Goal: Task Accomplishment & Management: Manage account settings

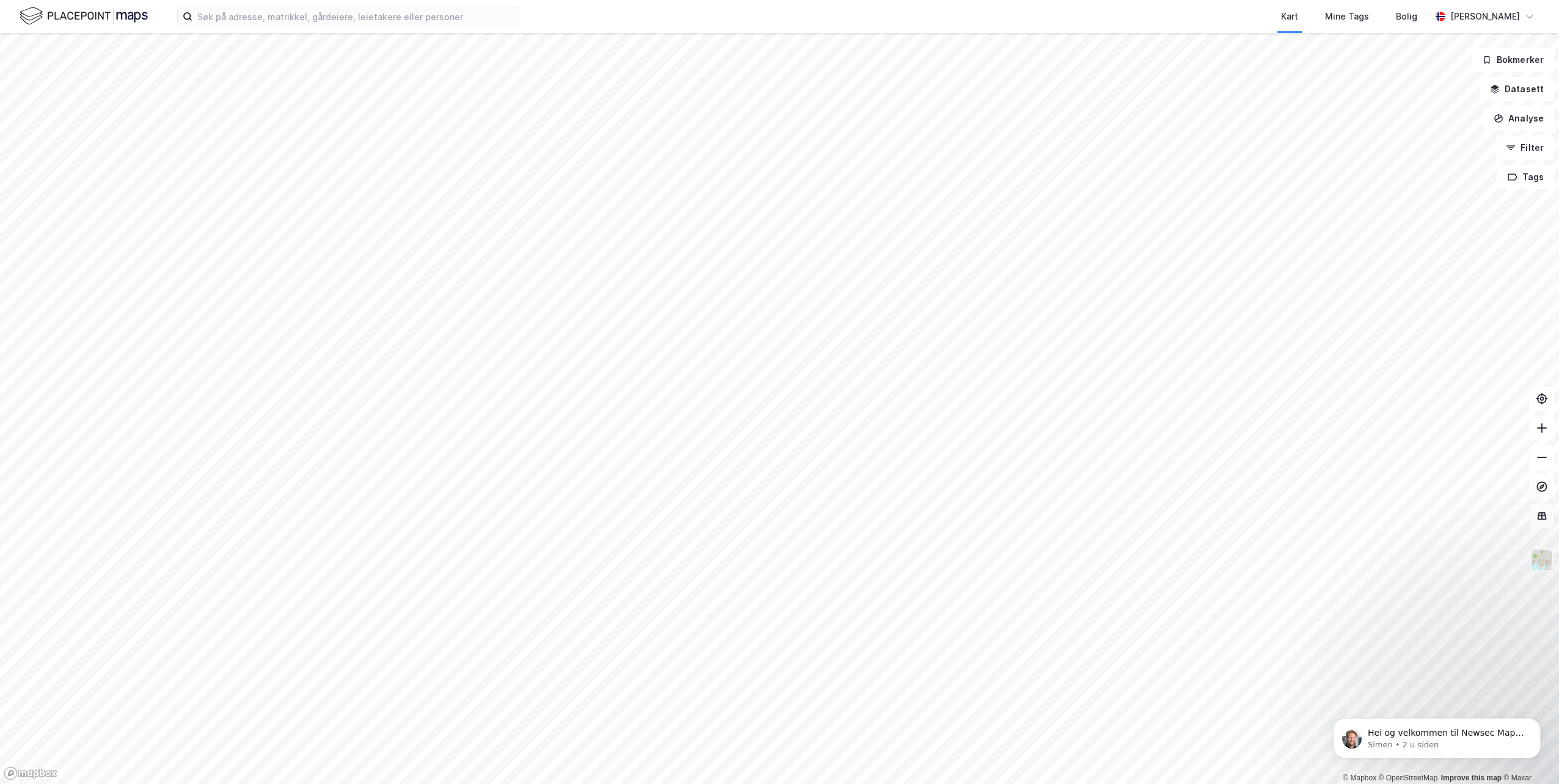
click at [302, 31] on div "Kart Mine Tags Bolig [PERSON_NAME]" at bounding box center [779, 17] width 1559 height 33
click at [310, 22] on input at bounding box center [355, 16] width 326 height 18
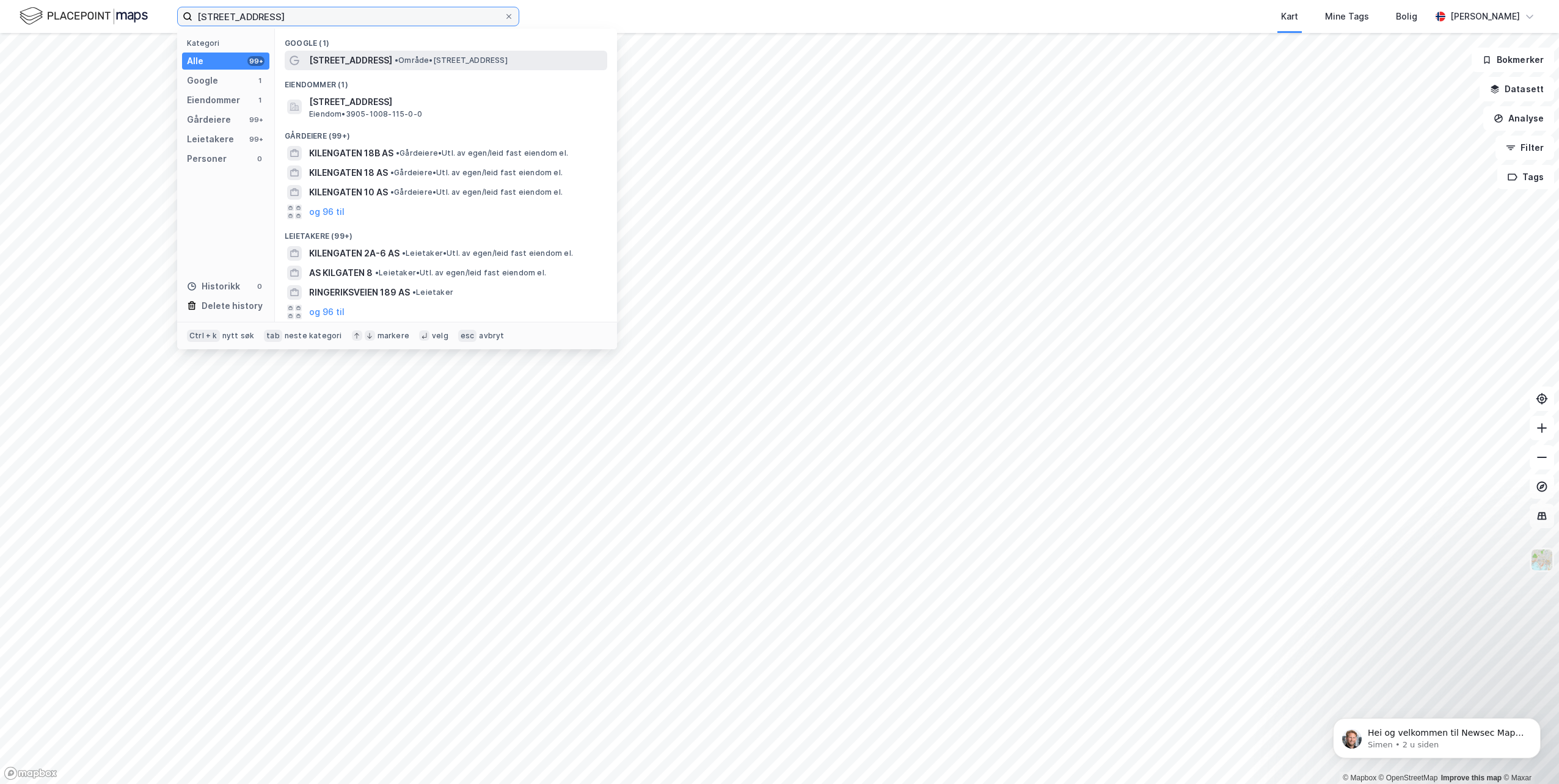
type input "[STREET_ADDRESS]"
click at [332, 59] on span "[STREET_ADDRESS]" at bounding box center [351, 60] width 83 height 15
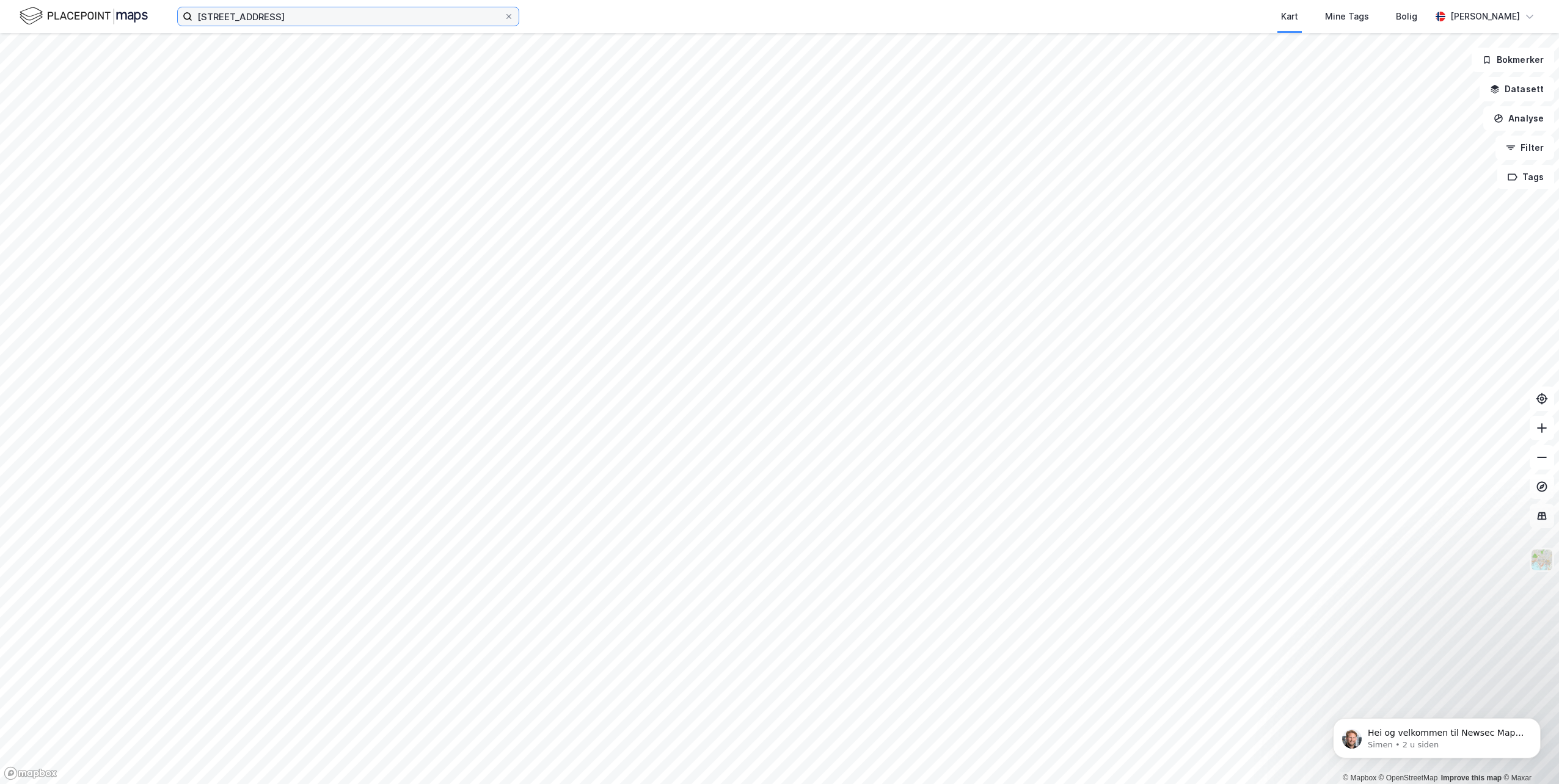
click at [321, 19] on input "[STREET_ADDRESS]" at bounding box center [348, 16] width 311 height 18
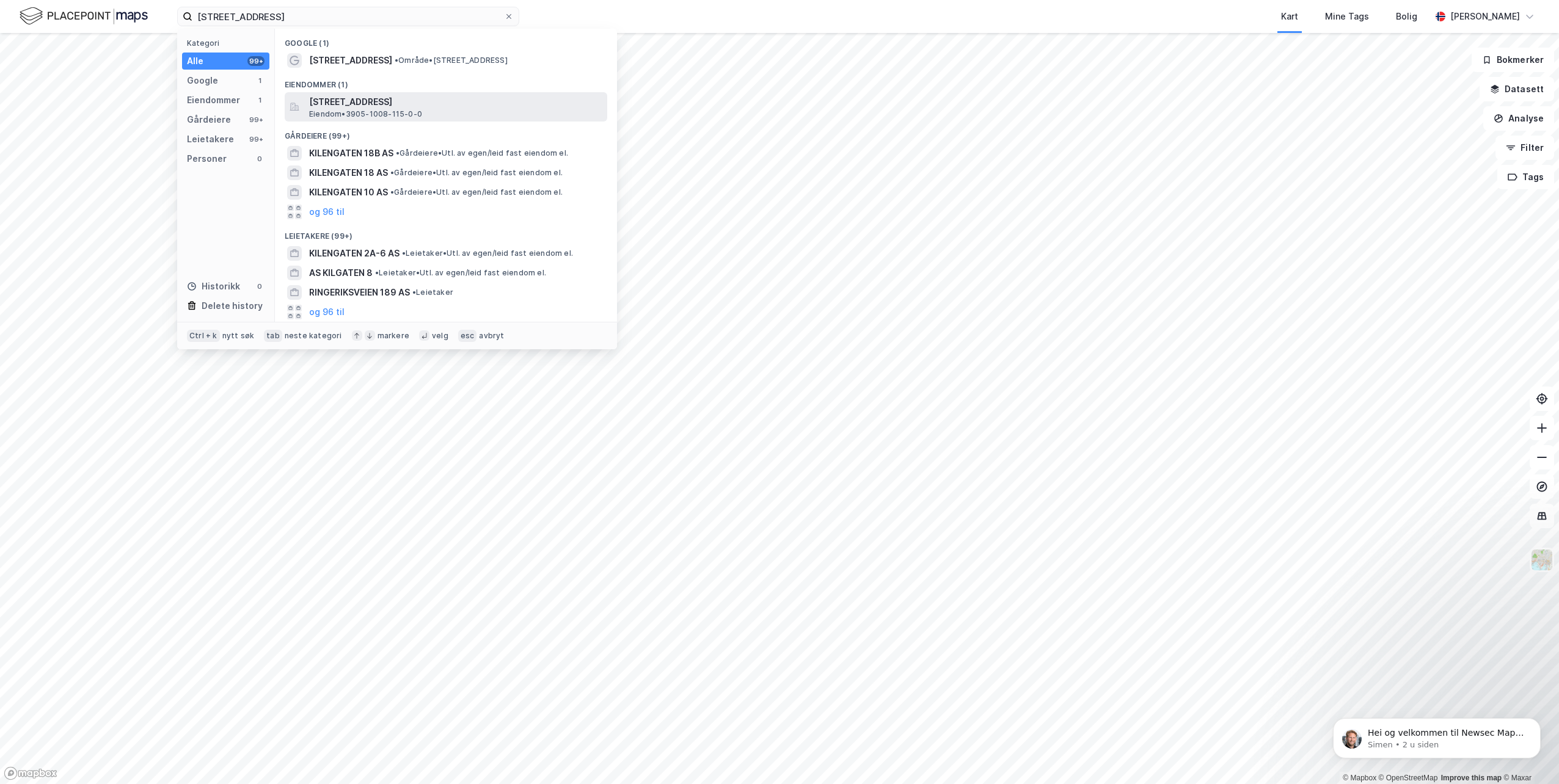
click at [378, 111] on span "Eiendom • 3905-1008-115-0-0" at bounding box center [365, 114] width 113 height 10
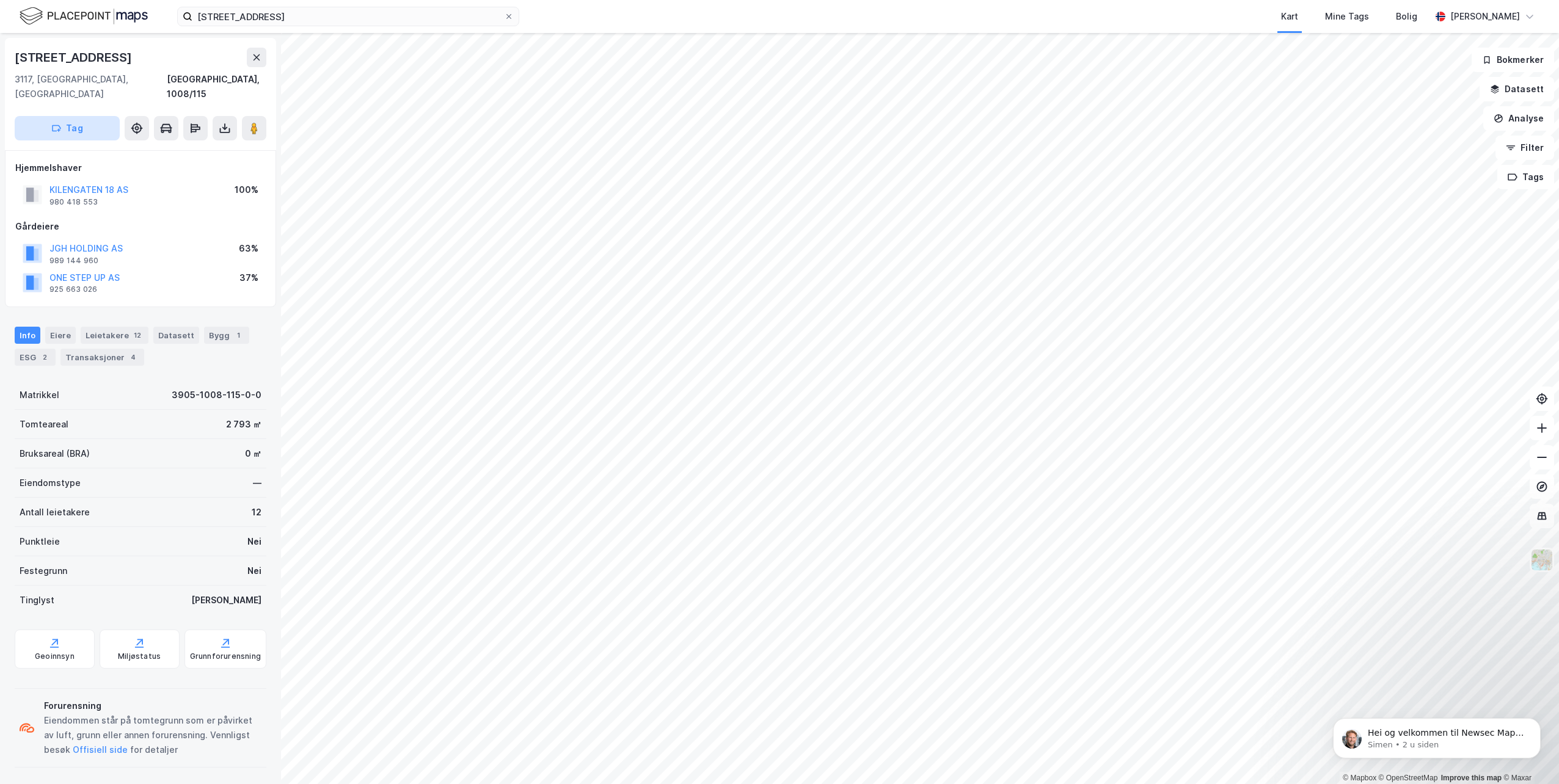
click at [73, 116] on button "Tag" at bounding box center [67, 128] width 105 height 24
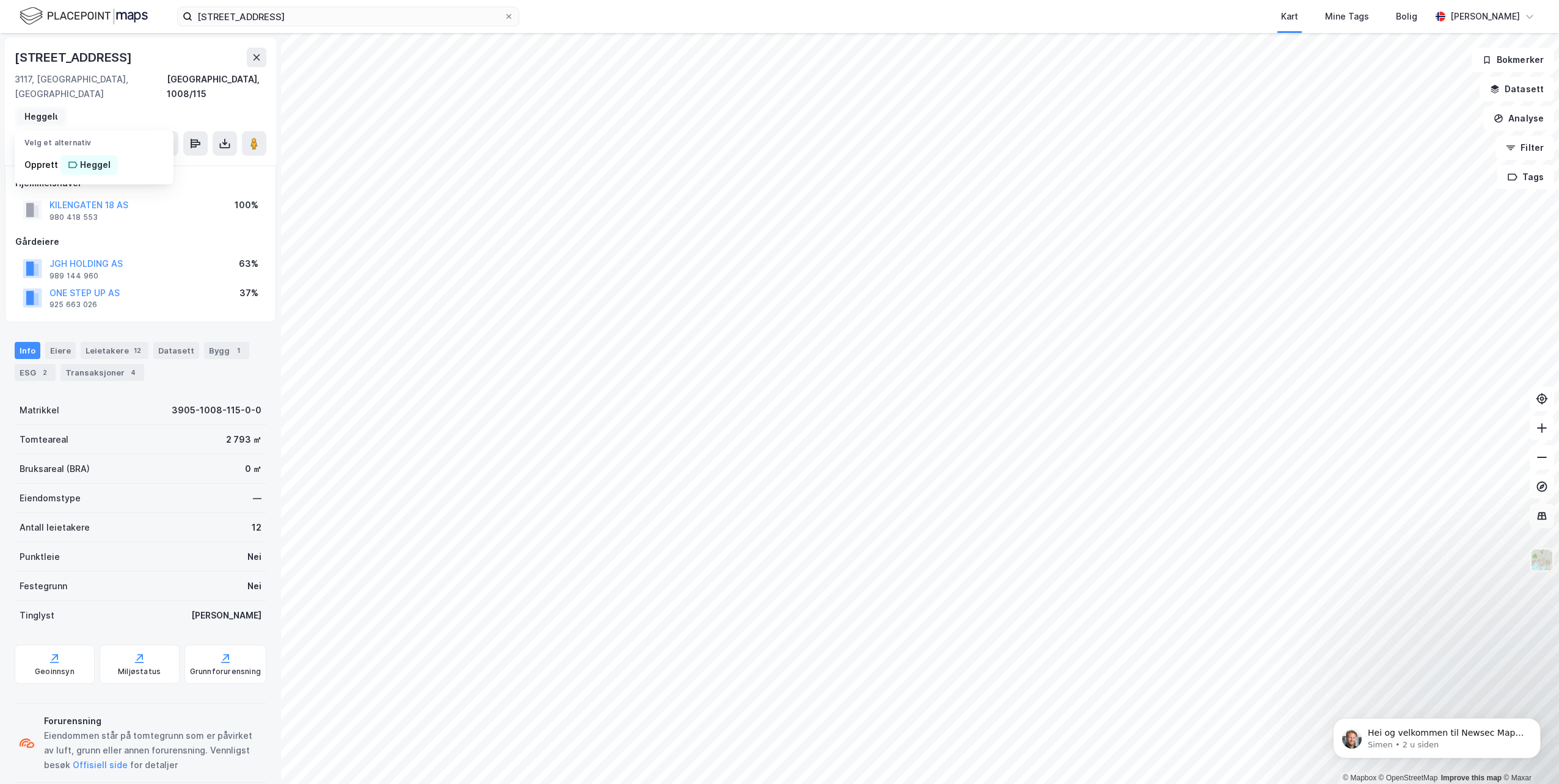
scroll to position [0, 12]
type input "Heggelund"
click at [46, 157] on div "Opprett Heggelund" at bounding box center [94, 165] width 159 height 24
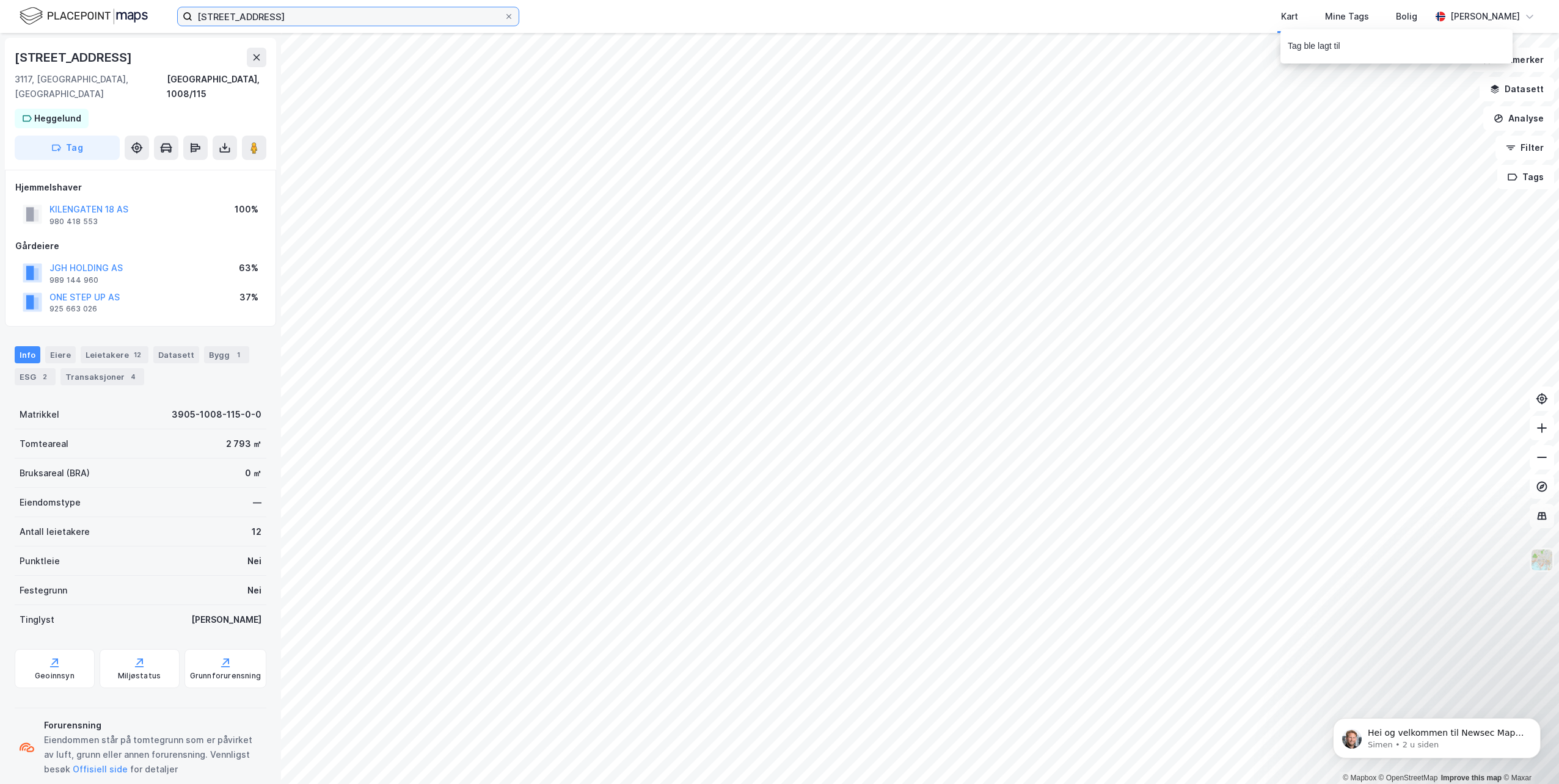
click at [282, 24] on input "[STREET_ADDRESS]" at bounding box center [348, 16] width 311 height 18
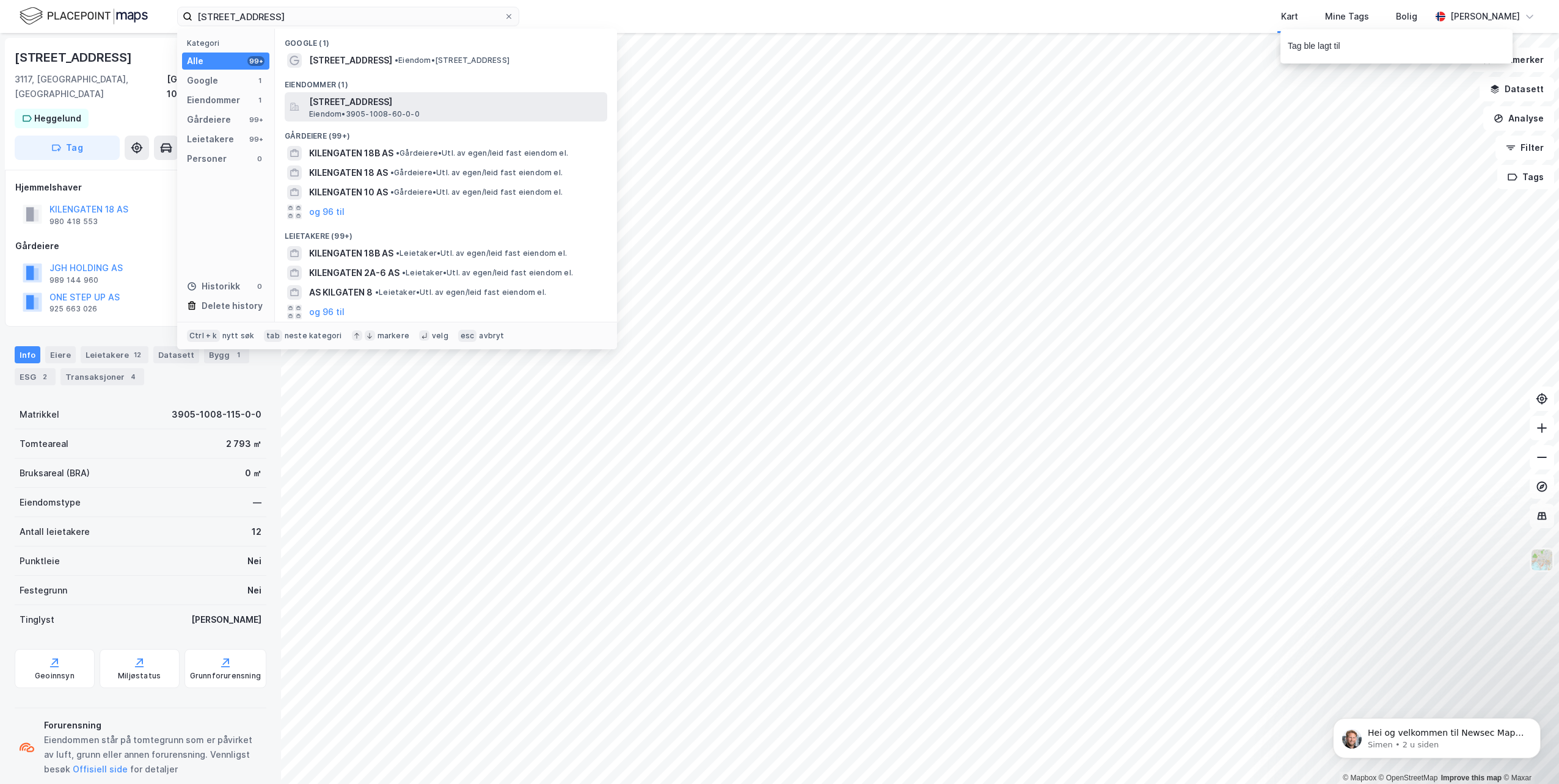
click at [378, 102] on span "[STREET_ADDRESS]" at bounding box center [456, 101] width 293 height 15
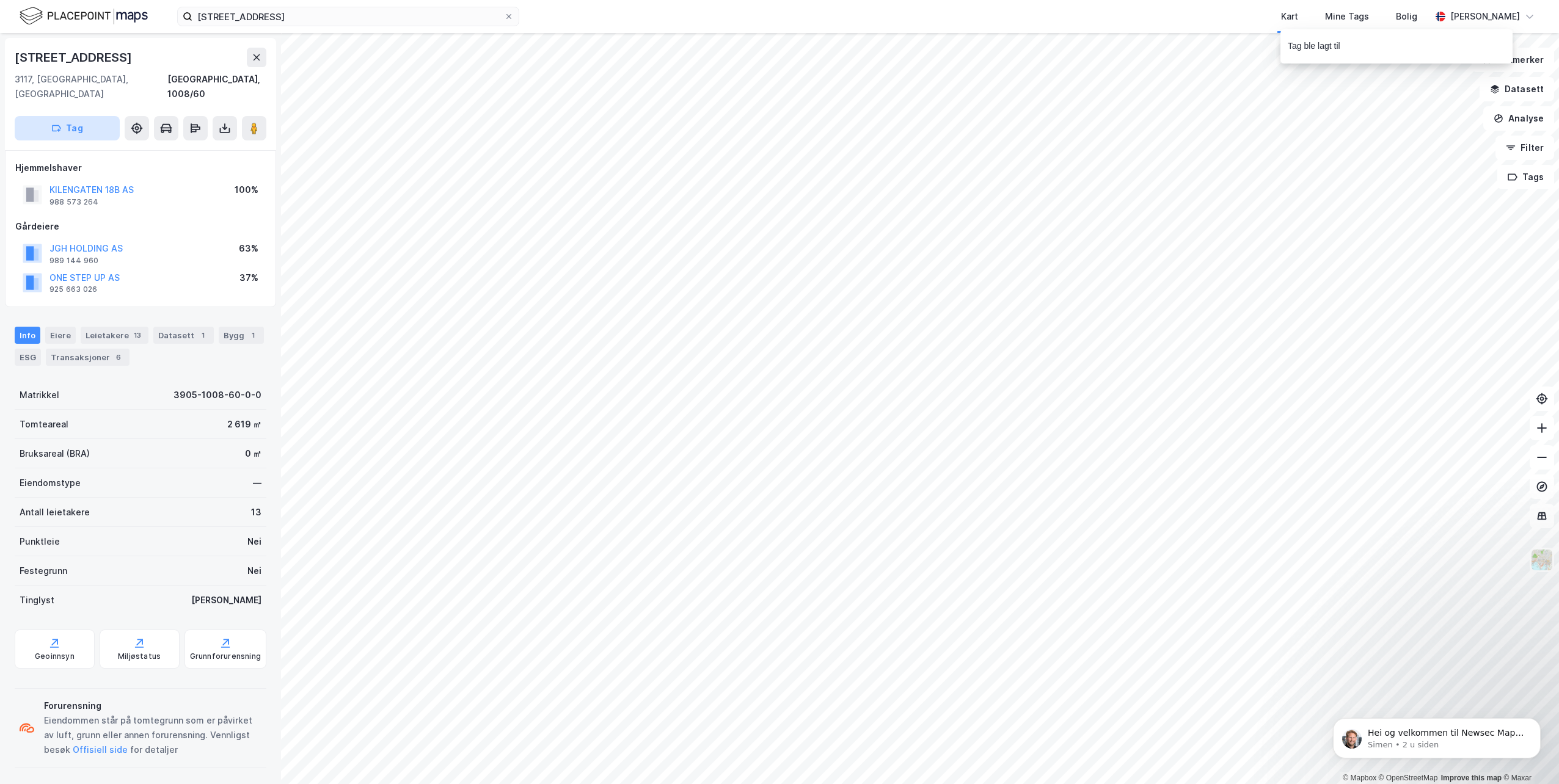
click at [92, 117] on button "Tag" at bounding box center [67, 128] width 105 height 24
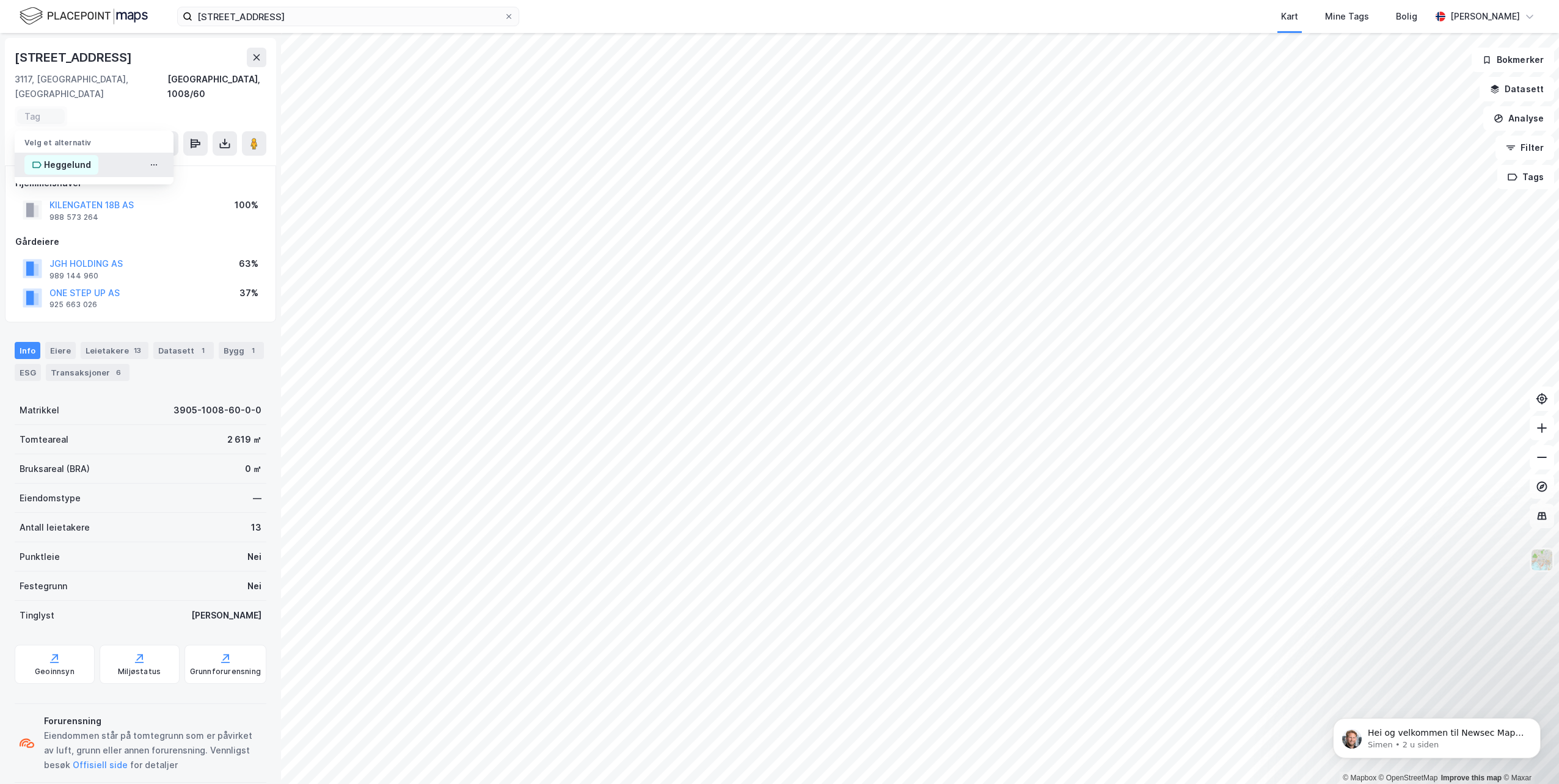
click at [59, 157] on div "Heggelund" at bounding box center [67, 164] width 47 height 15
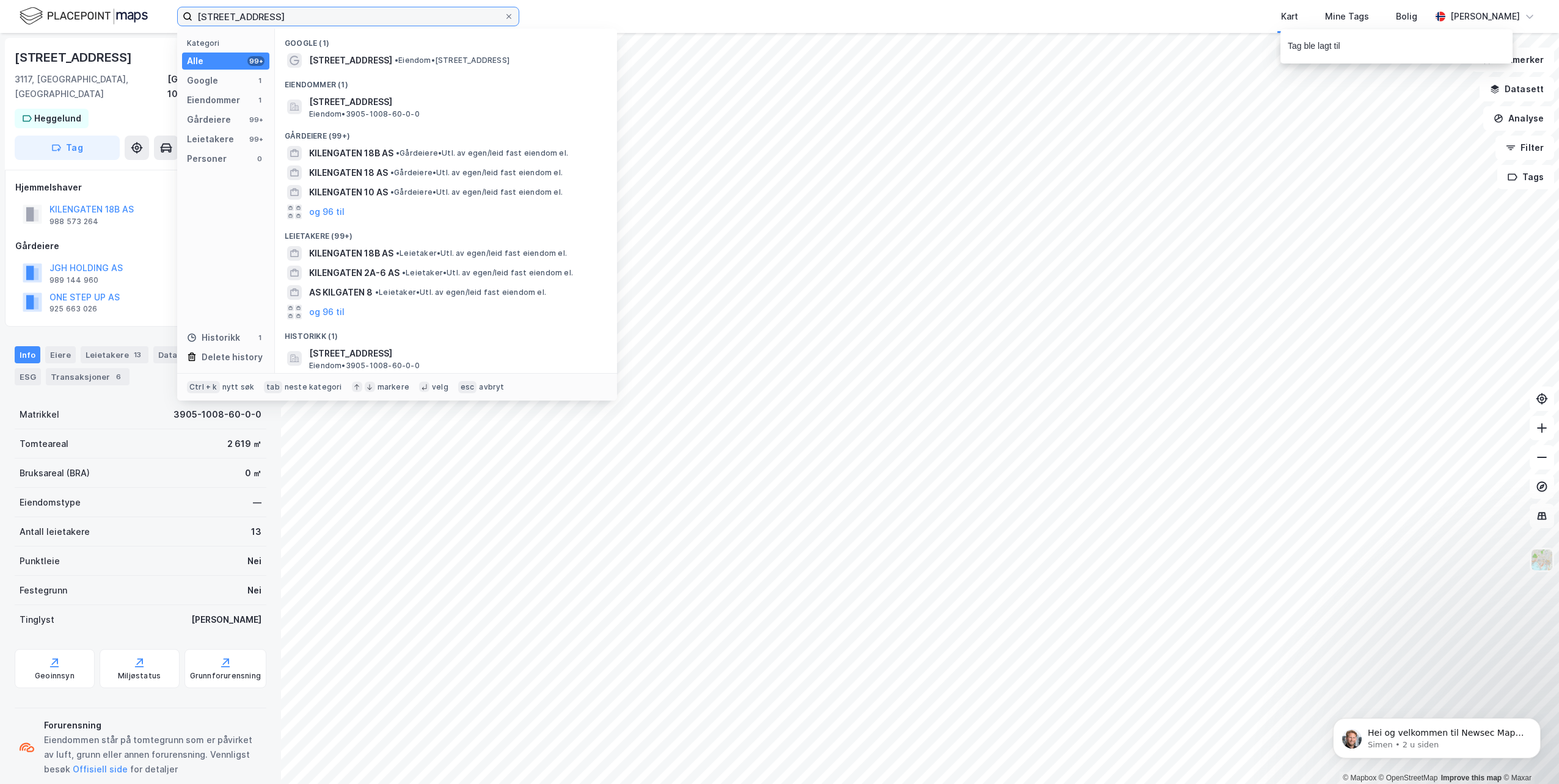
drag, startPoint x: 264, startPoint y: 22, endPoint x: 52, endPoint y: 10, distance: 212.3
click at [52, 10] on div "kilengaten 18b Kategori Alle 99+ Google 1 Eiendommer 1 Gårdeiere 99+ Leietakere…" at bounding box center [779, 17] width 1559 height 33
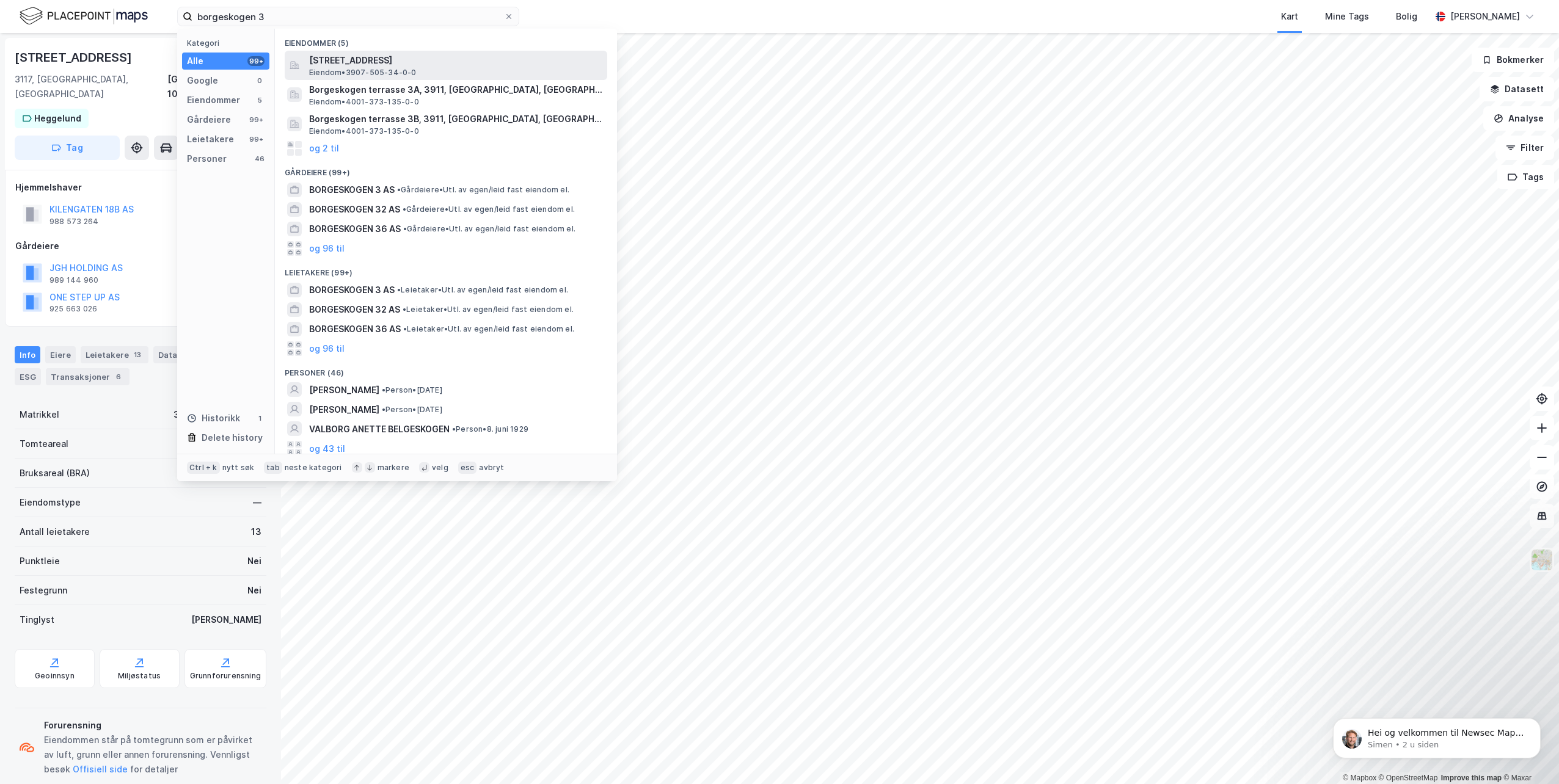
click at [377, 63] on span "[STREET_ADDRESS]" at bounding box center [456, 60] width 293 height 15
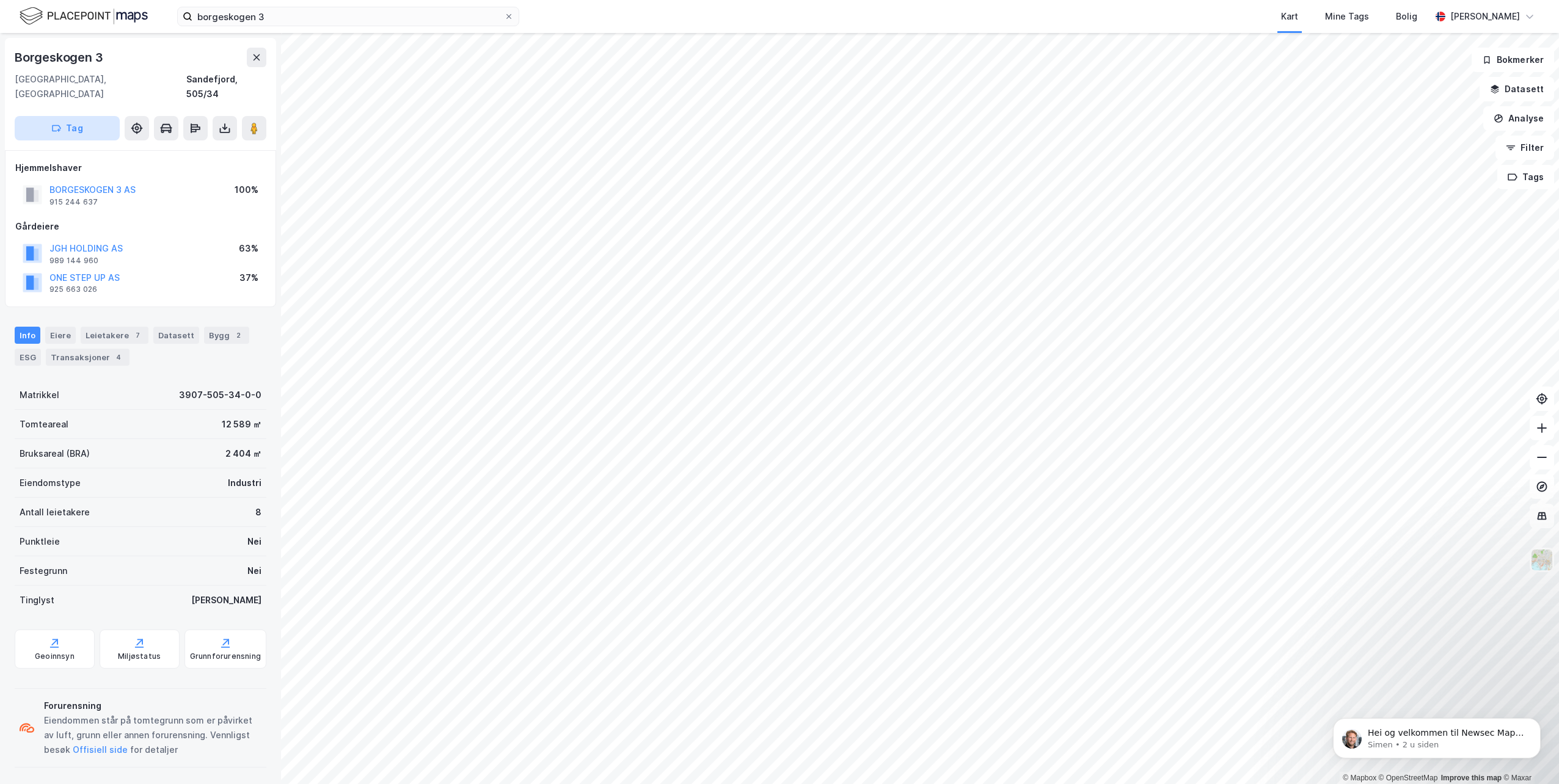
click at [76, 116] on button "Tag" at bounding box center [67, 128] width 105 height 24
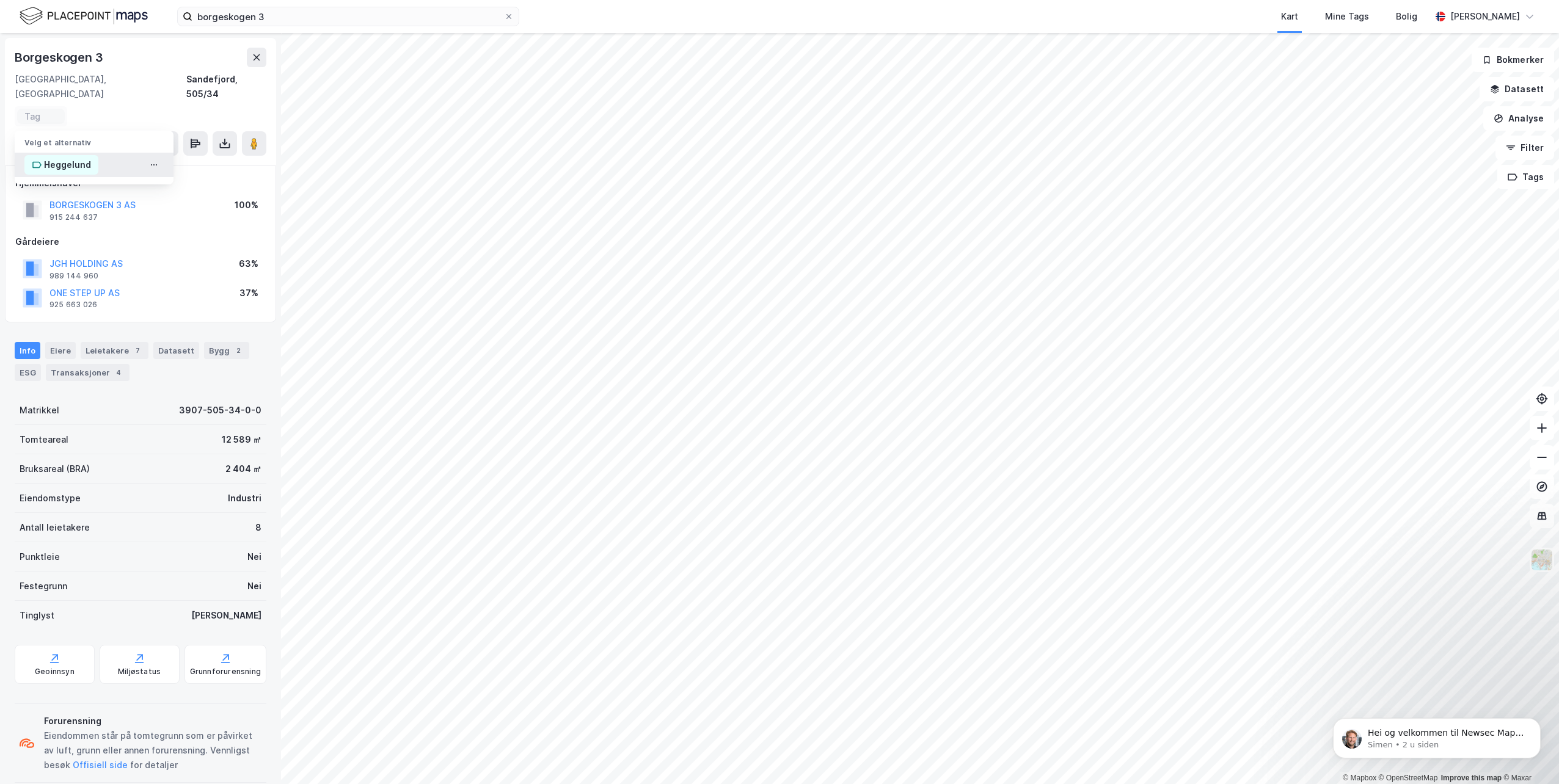
click at [73, 157] on div "Heggelund" at bounding box center [67, 164] width 47 height 15
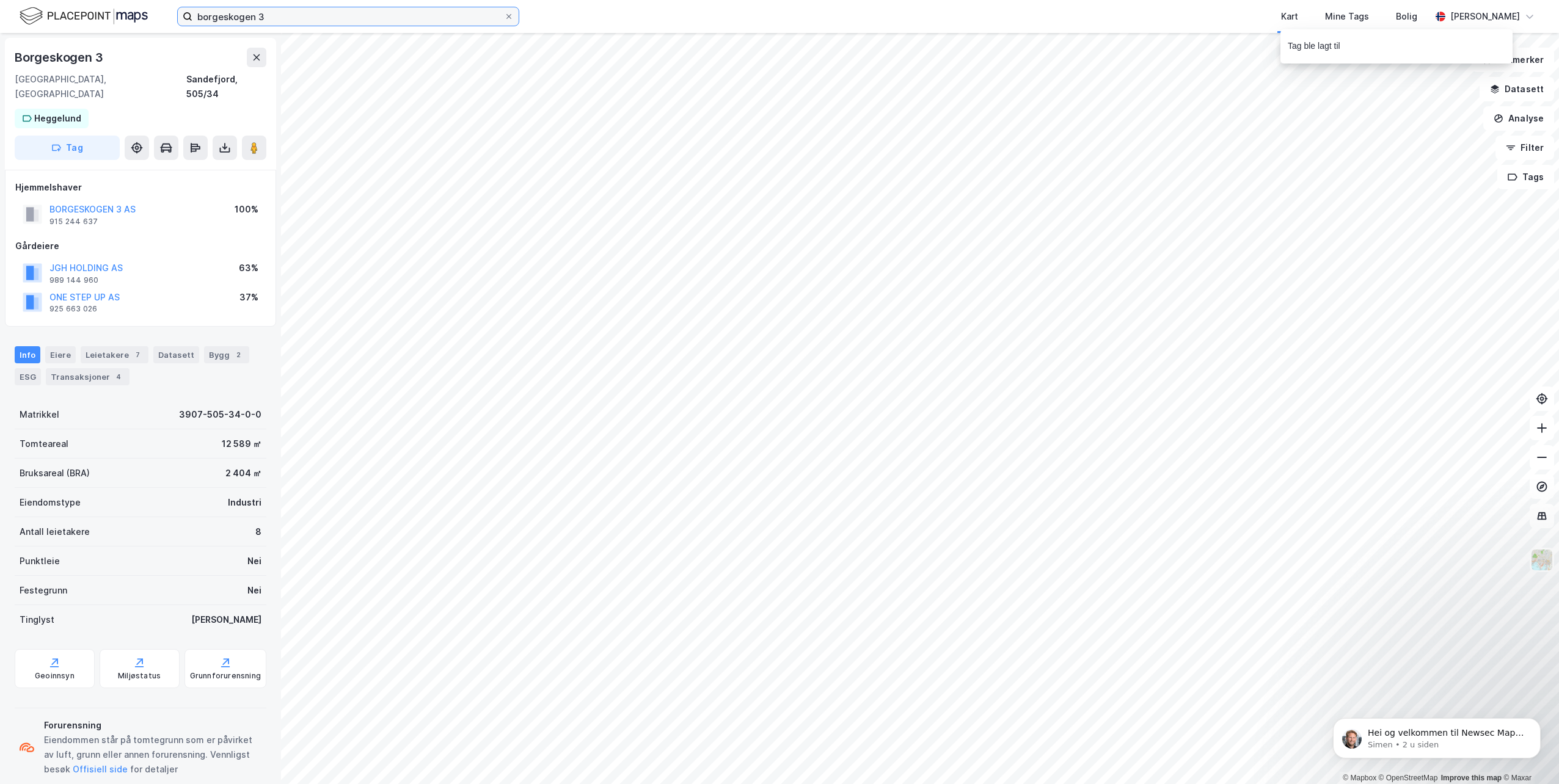
click at [339, 22] on input "borgeskogen 3" at bounding box center [348, 16] width 311 height 18
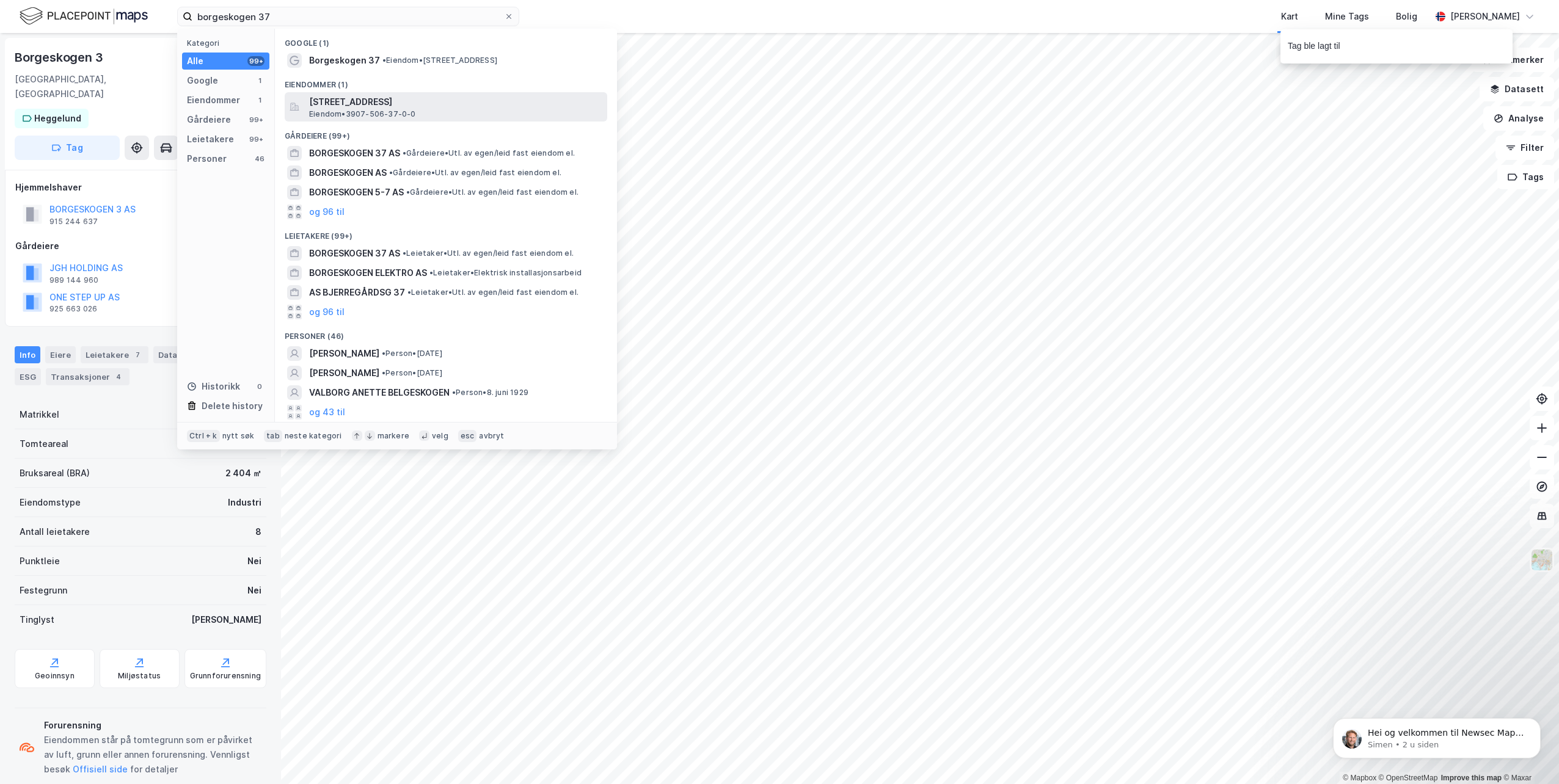
click at [393, 110] on span "Eiendom • 3907-506-37-0-0" at bounding box center [363, 114] width 107 height 10
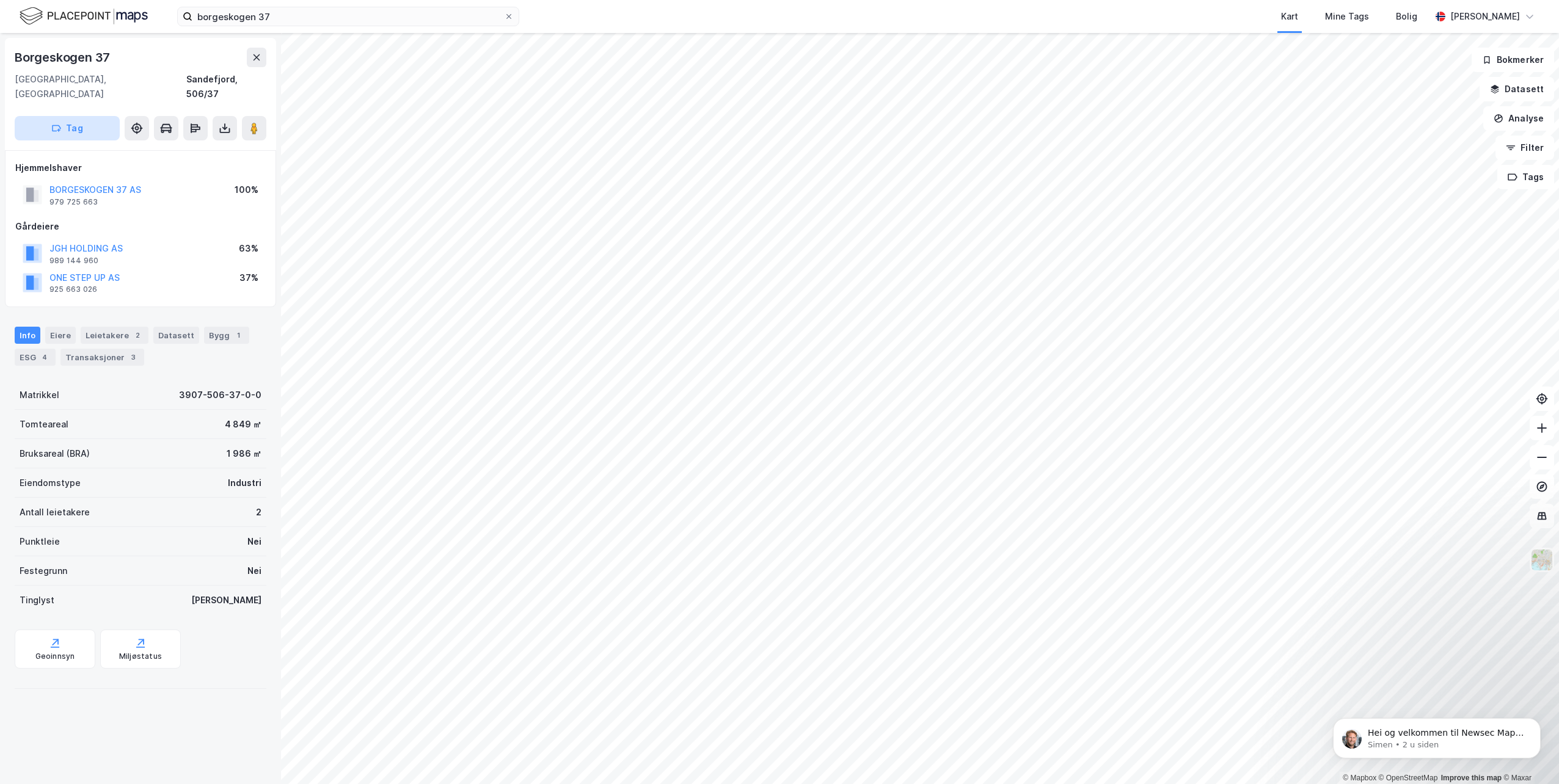
click at [76, 121] on button "Tag" at bounding box center [67, 128] width 105 height 24
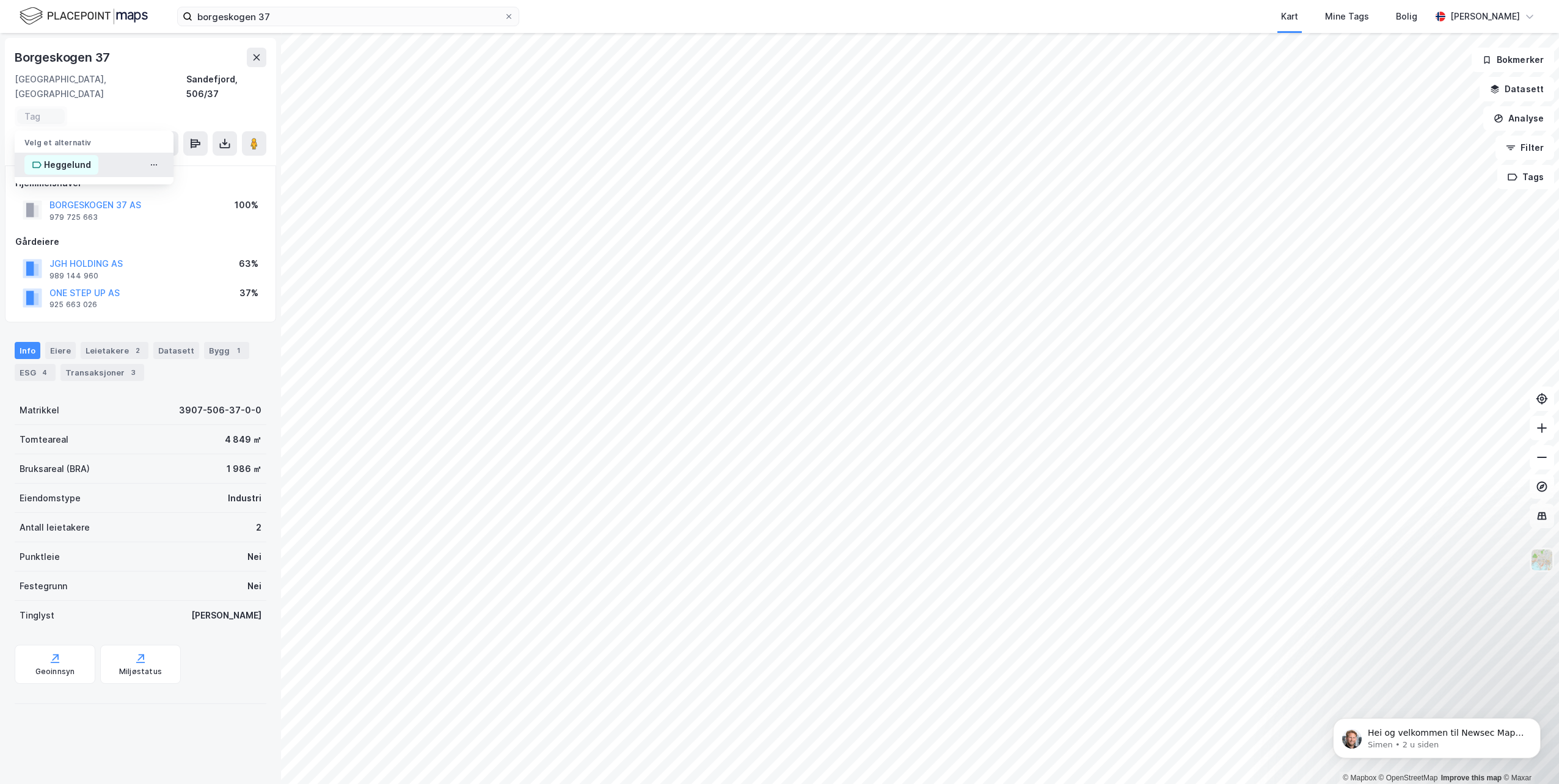
click at [76, 157] on div "Heggelund" at bounding box center [67, 164] width 47 height 15
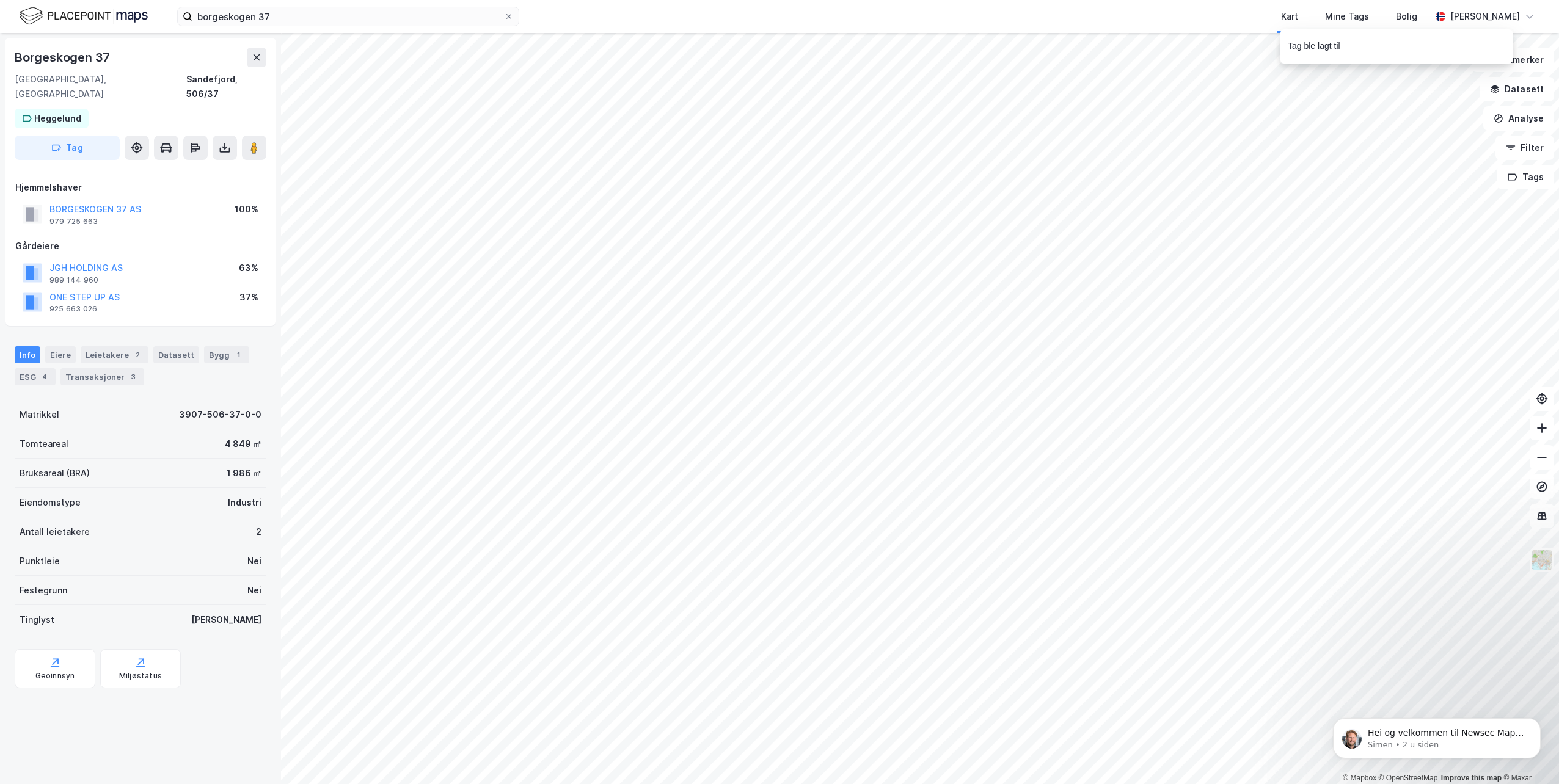
click at [437, 27] on div "borgeskogen 37 Kart Mine Tags [PERSON_NAME]" at bounding box center [779, 17] width 1559 height 33
click at [432, 20] on input "borgeskogen 37" at bounding box center [348, 16] width 311 height 18
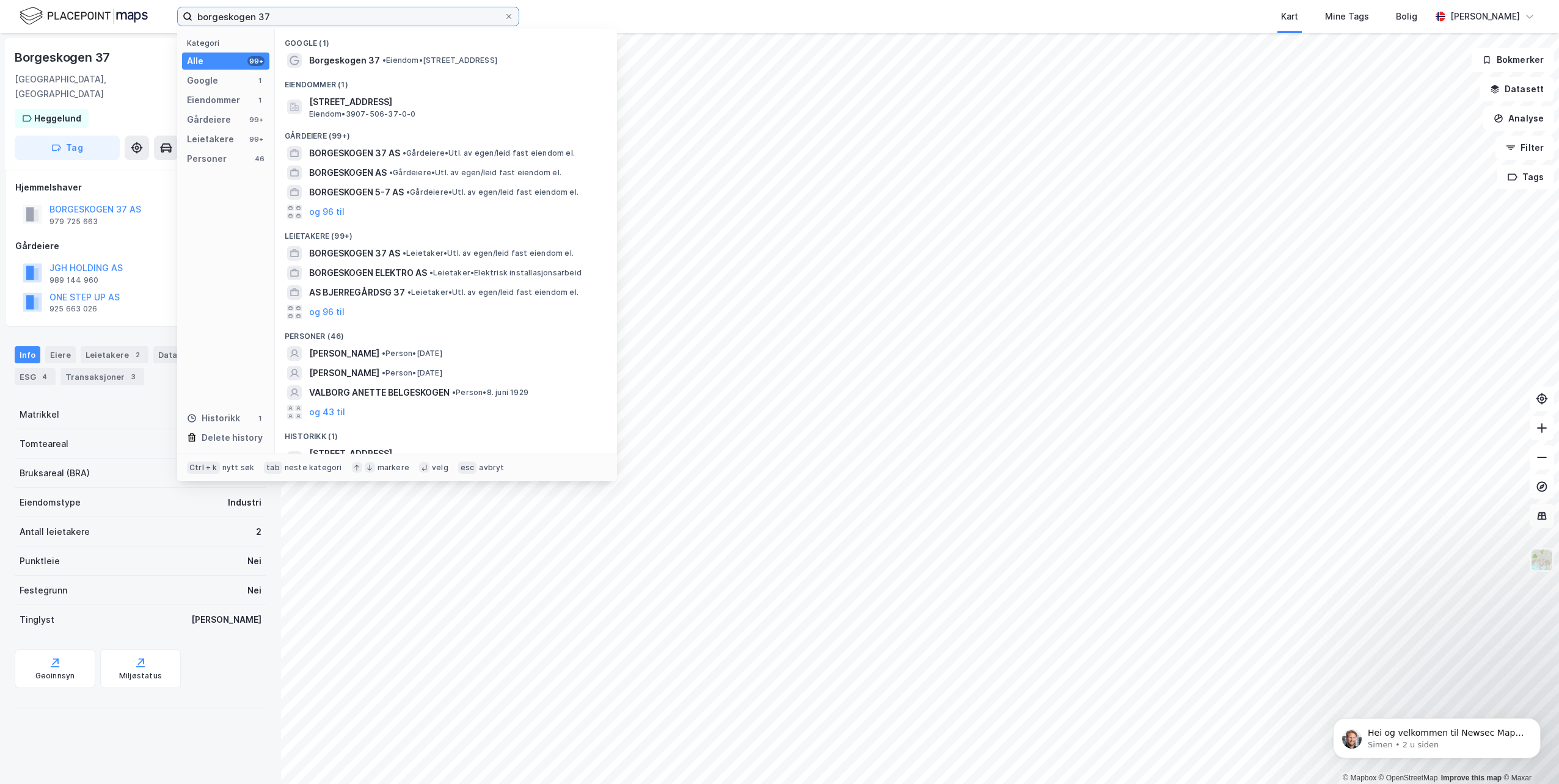
drag, startPoint x: 274, startPoint y: 11, endPoint x: 139, endPoint y: 17, distance: 135.1
click at [139, 17] on div "borgeskogen 37 Kategori Alle 99+ Google 1 Eiendommer 1 Gårdeiere 99+ Leietakere…" at bounding box center [779, 17] width 1559 height 33
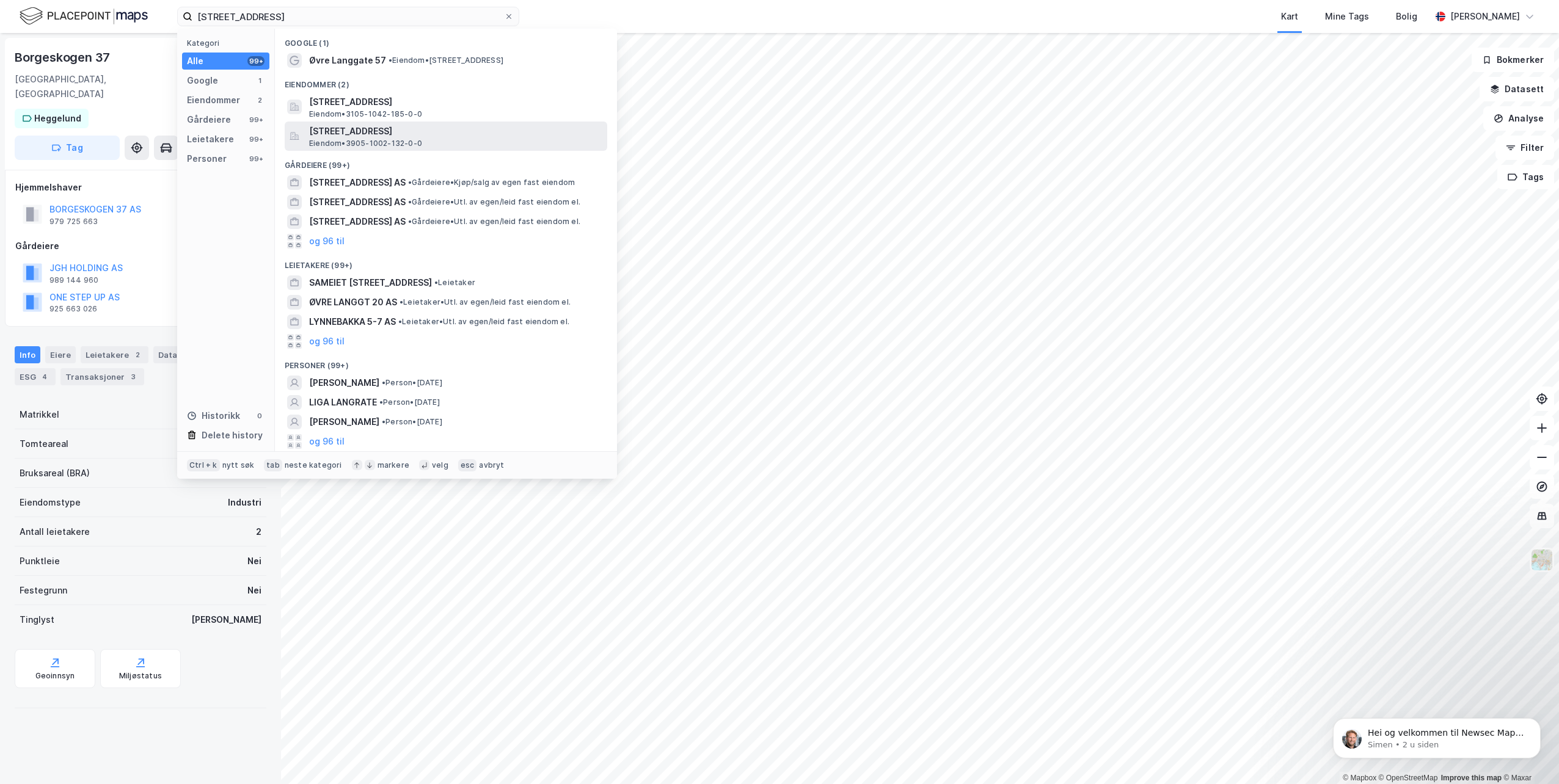
click at [463, 137] on span "[STREET_ADDRESS]" at bounding box center [456, 131] width 293 height 15
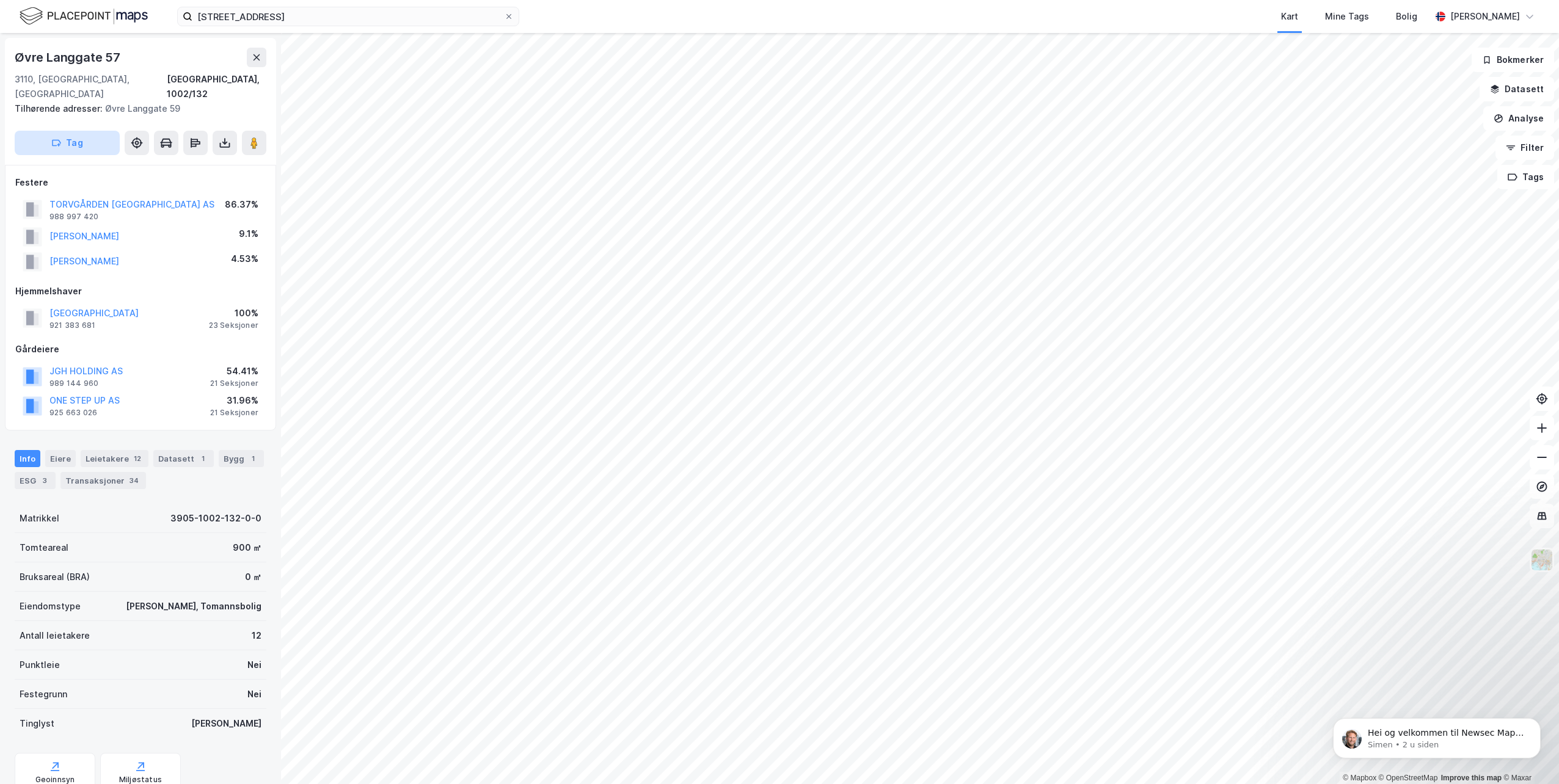
click at [49, 131] on button "Tag" at bounding box center [67, 143] width 105 height 24
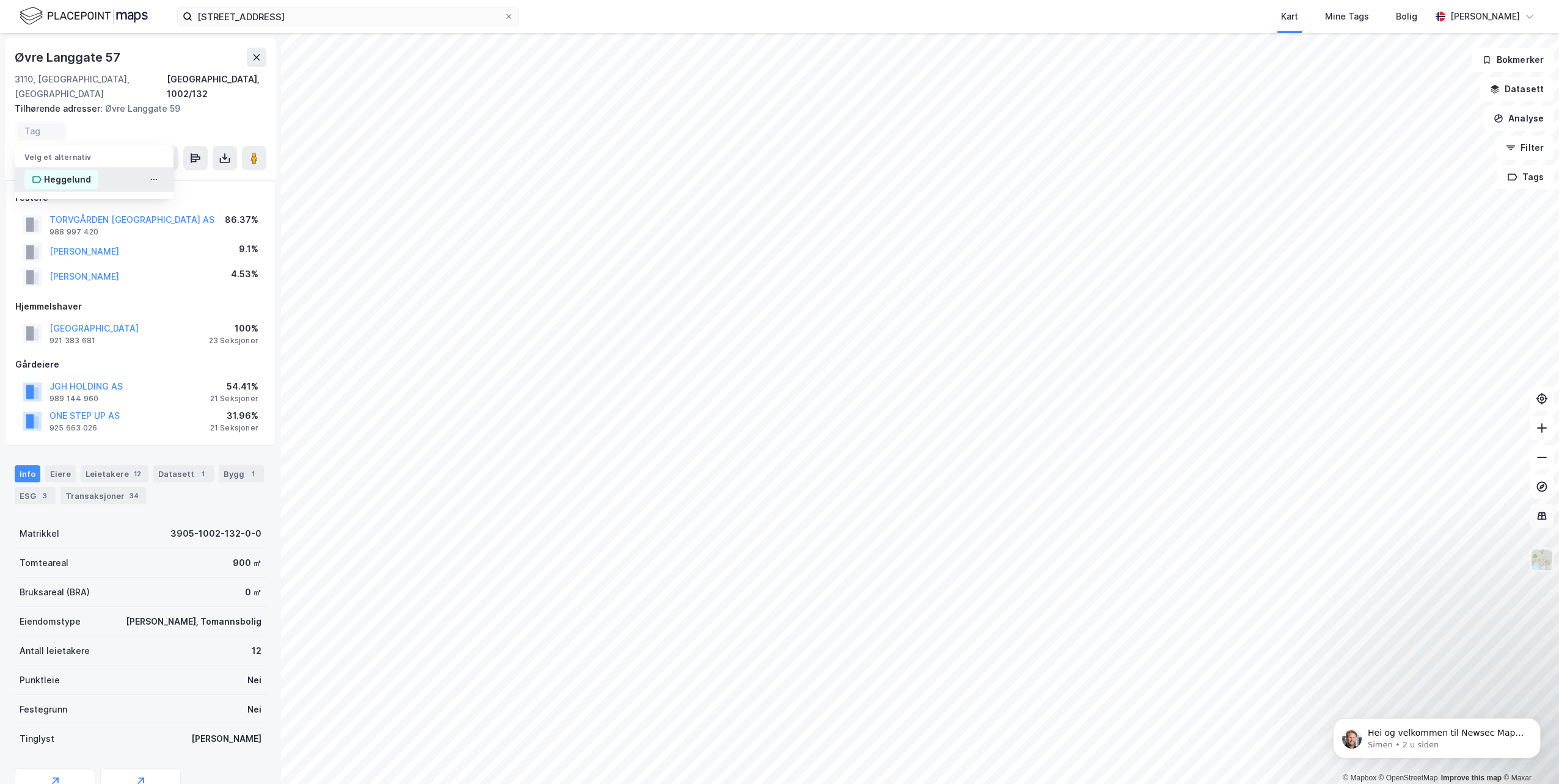
click at [76, 172] on div "Heggelund" at bounding box center [67, 179] width 47 height 15
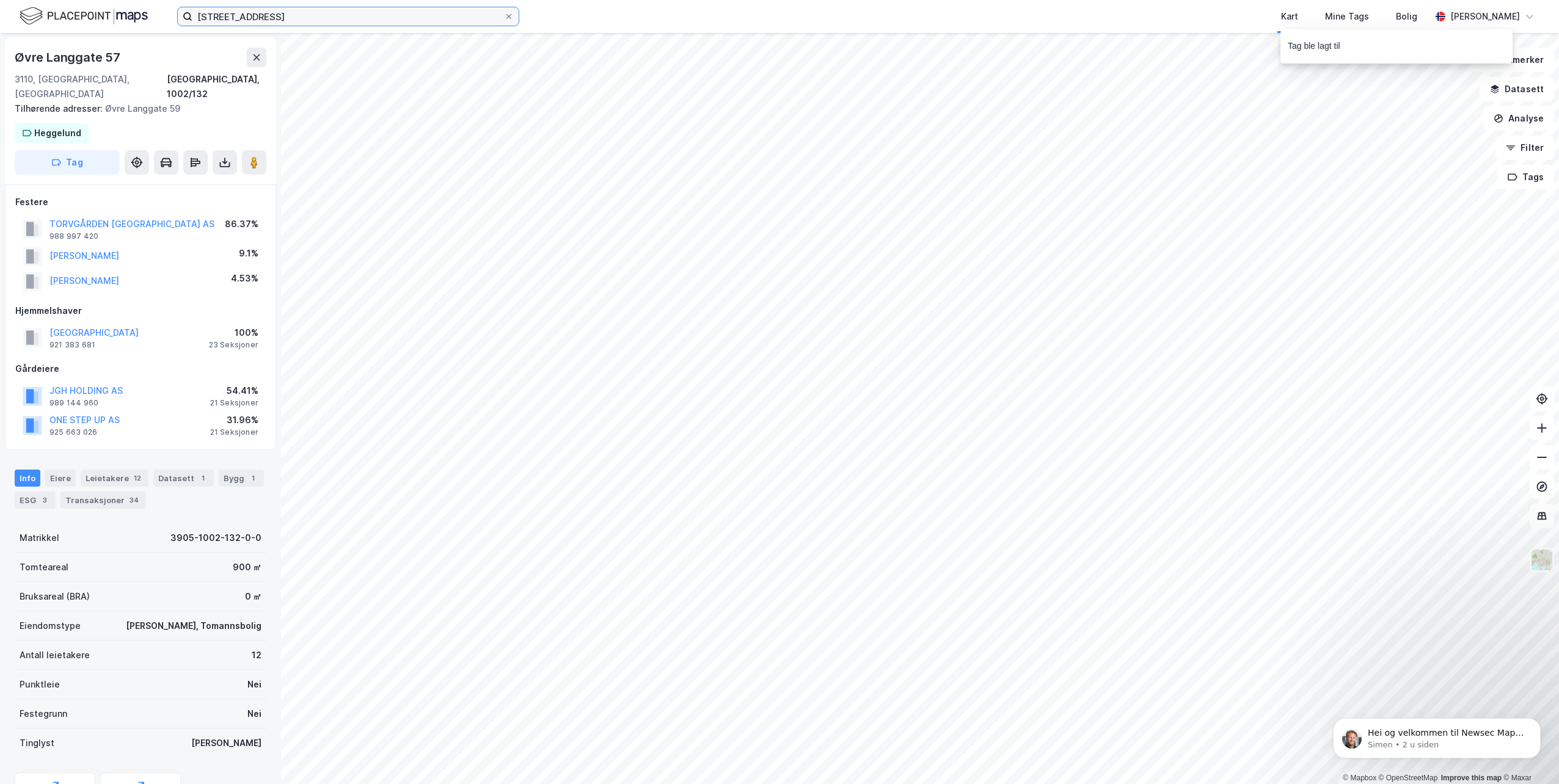
click at [318, 7] on input "[STREET_ADDRESS]" at bounding box center [348, 16] width 311 height 18
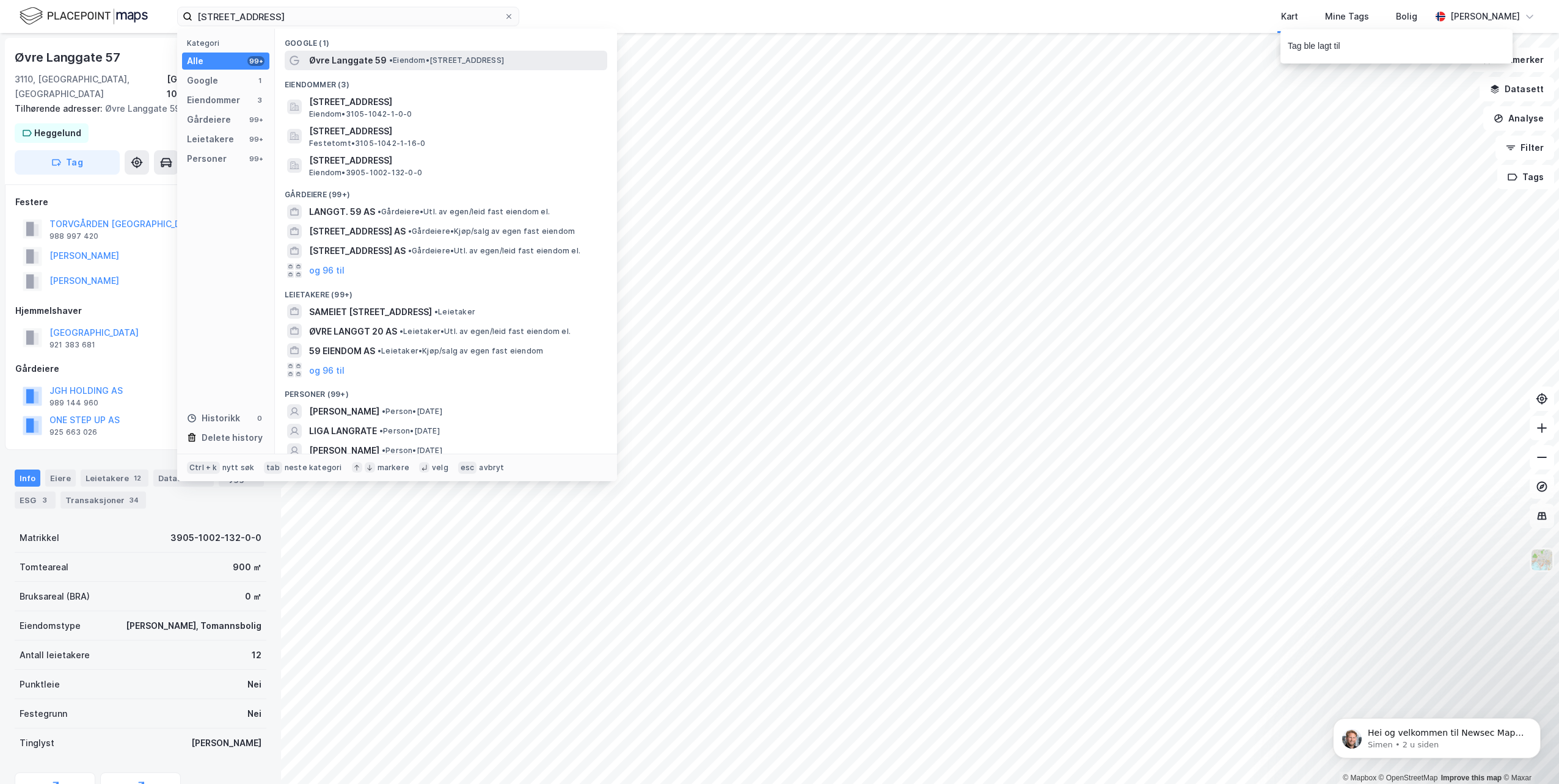
click at [359, 56] on span "Øvre Langgate 59" at bounding box center [348, 60] width 78 height 15
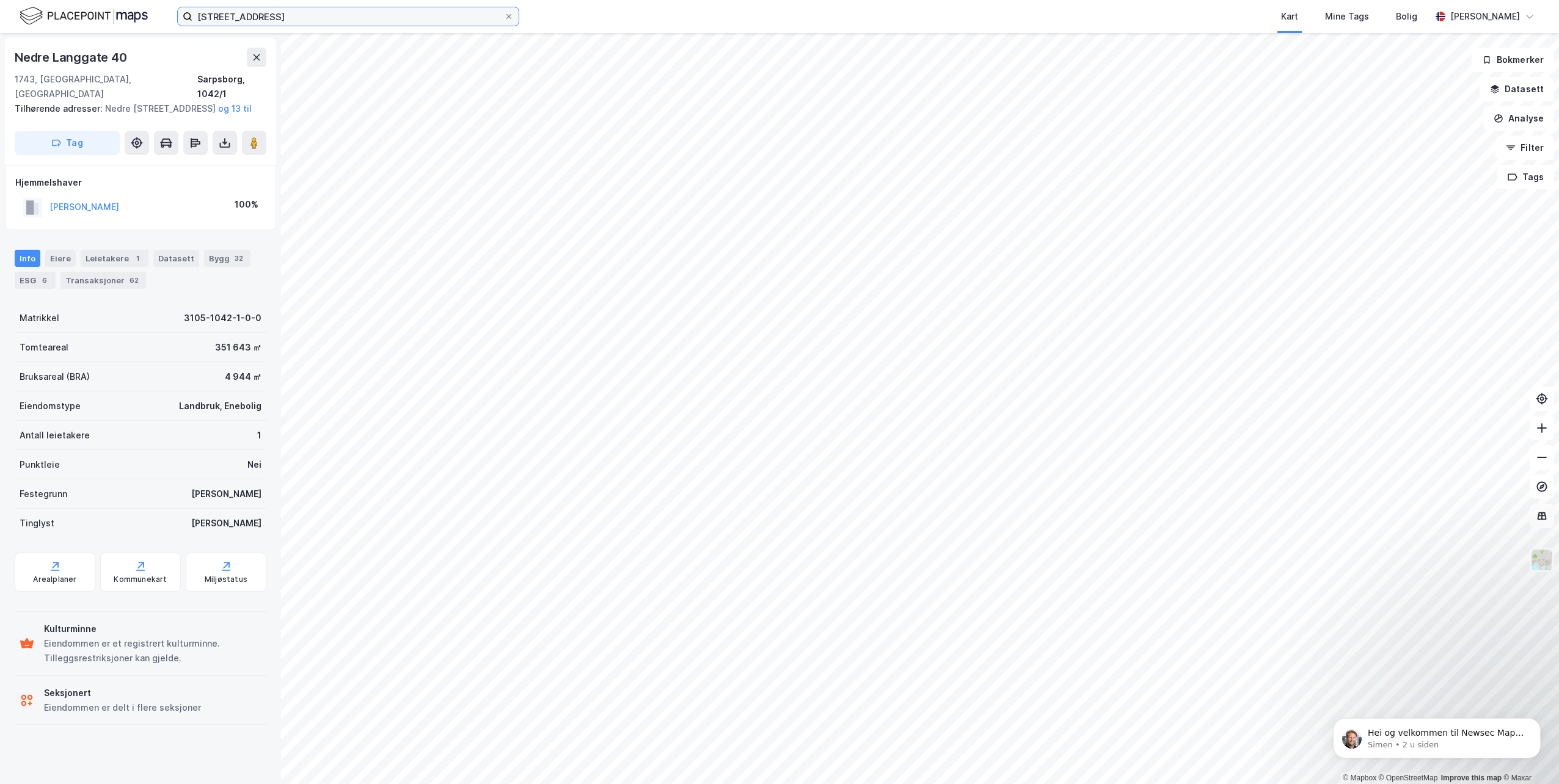
click at [296, 24] on input "[STREET_ADDRESS]" at bounding box center [348, 16] width 311 height 18
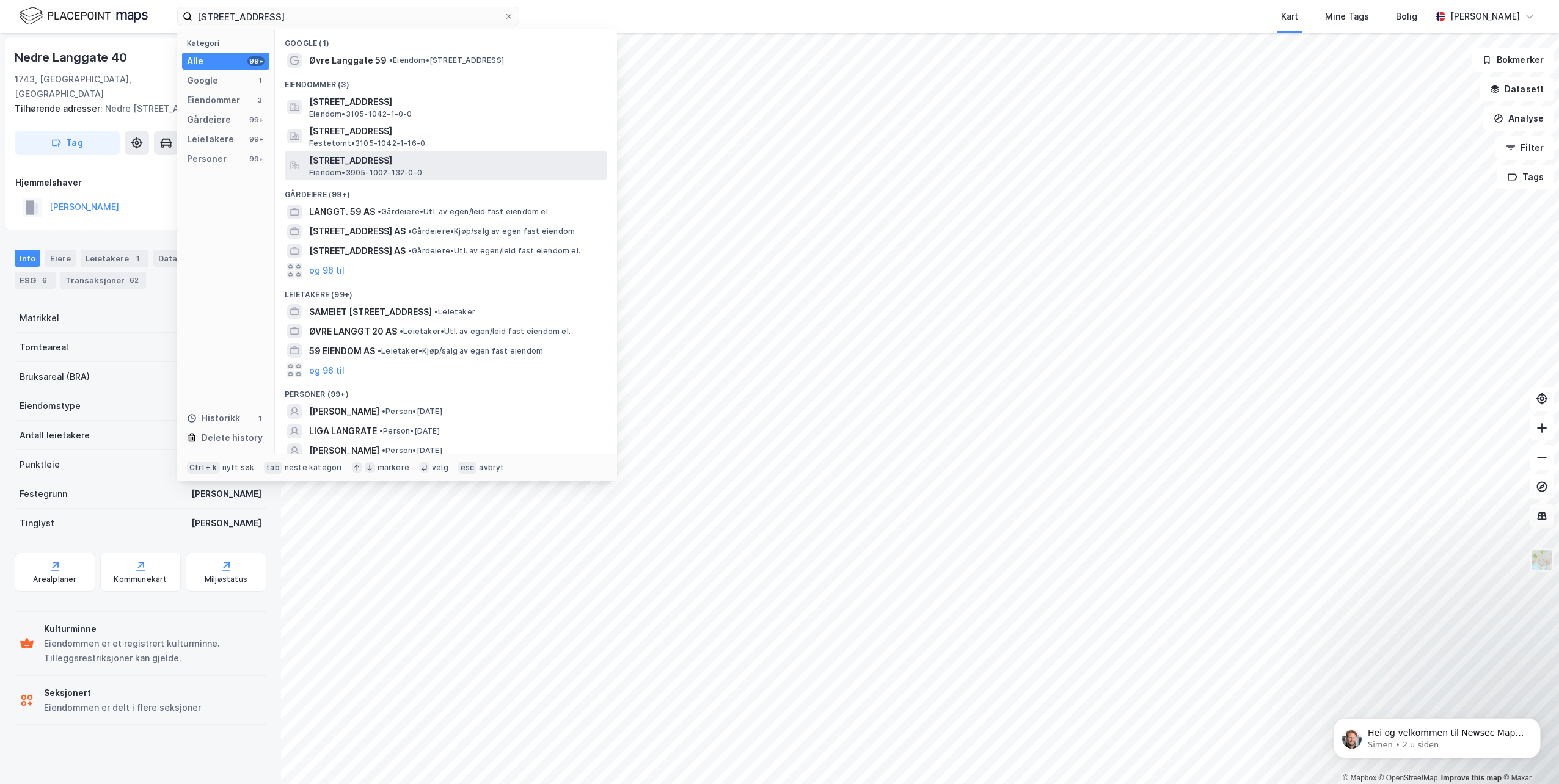
click at [416, 157] on span "[STREET_ADDRESS]" at bounding box center [456, 160] width 293 height 15
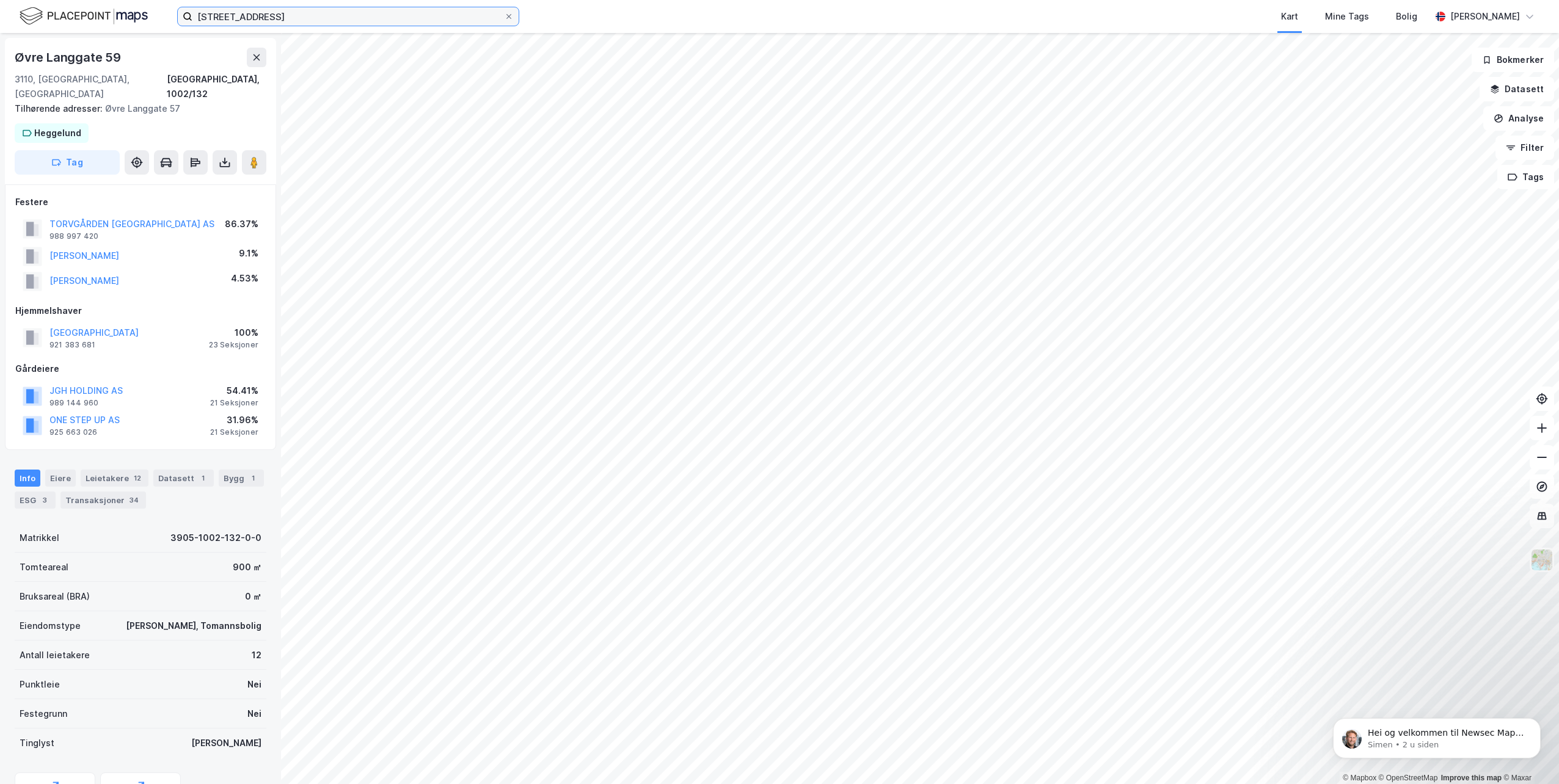
drag, startPoint x: 304, startPoint y: 15, endPoint x: 88, endPoint y: 7, distance: 216.1
click at [88, 7] on div "[STREET_ADDRESS] Kart Mine Tags Bolig [PERSON_NAME]" at bounding box center [779, 17] width 1559 height 33
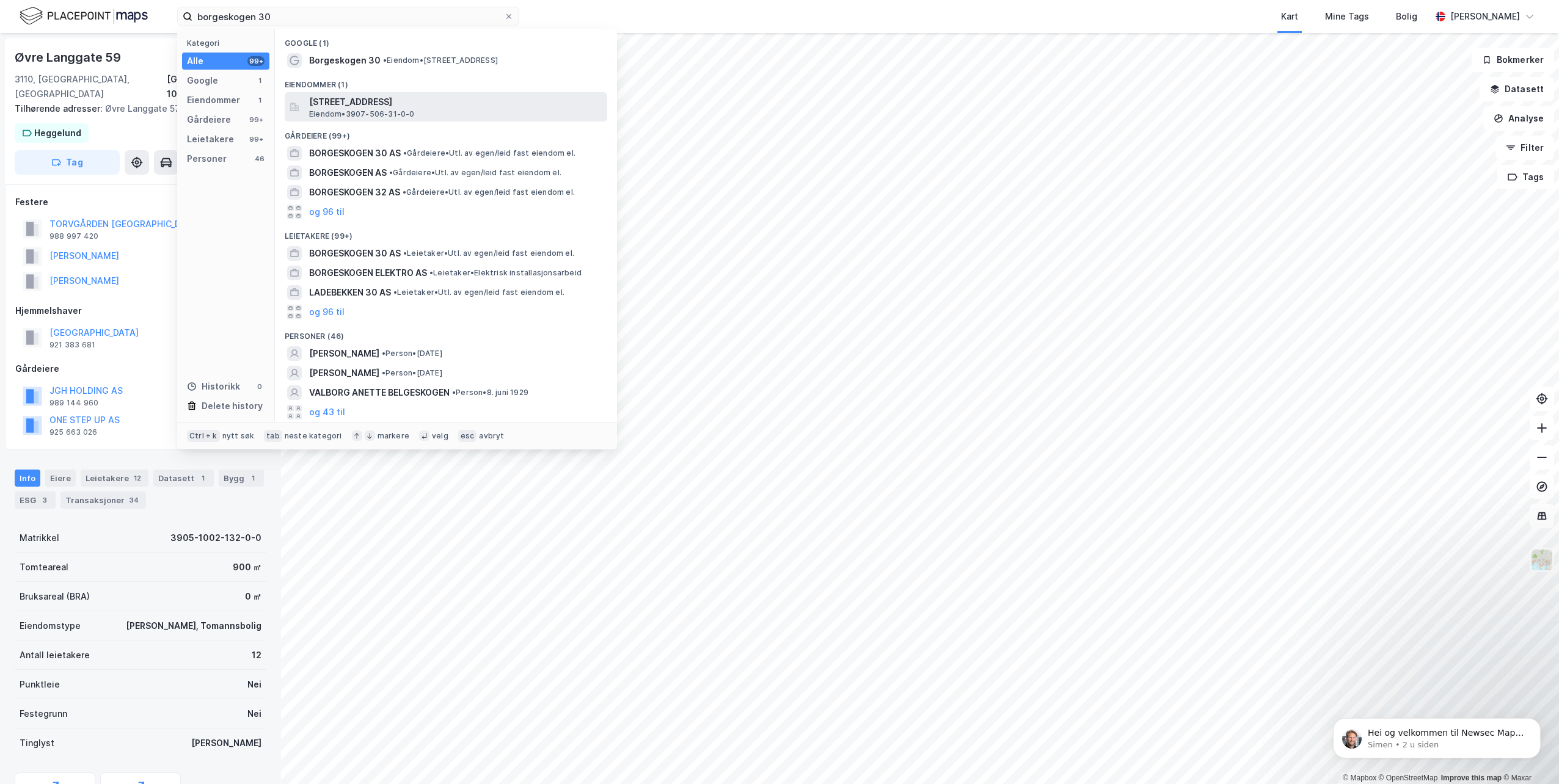
click at [372, 112] on span "Eiendom • 3907-506-31-0-0" at bounding box center [362, 114] width 106 height 10
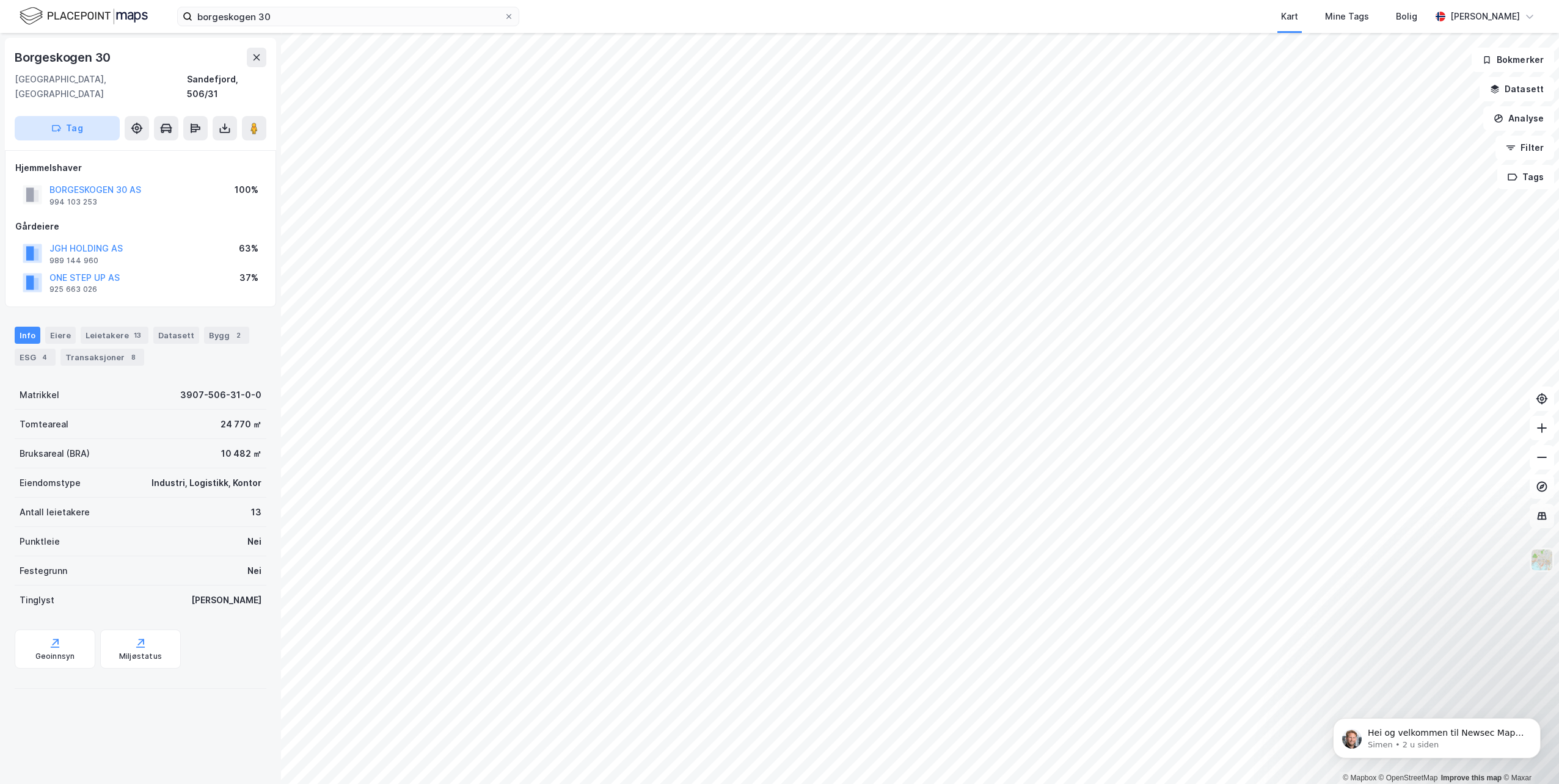
click at [99, 118] on button "Tag" at bounding box center [67, 128] width 105 height 24
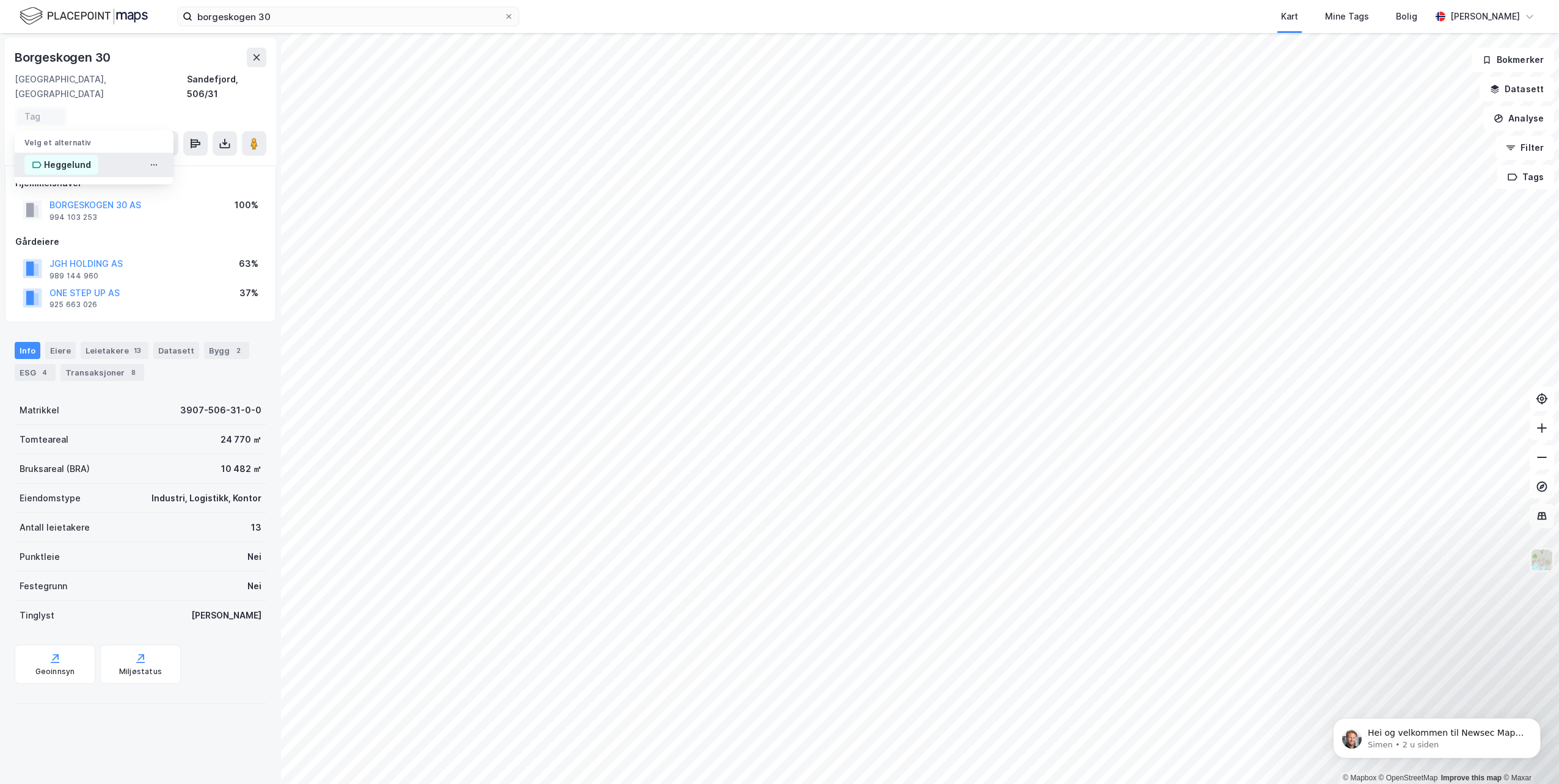
click at [70, 157] on div "Heggelund" at bounding box center [67, 164] width 47 height 15
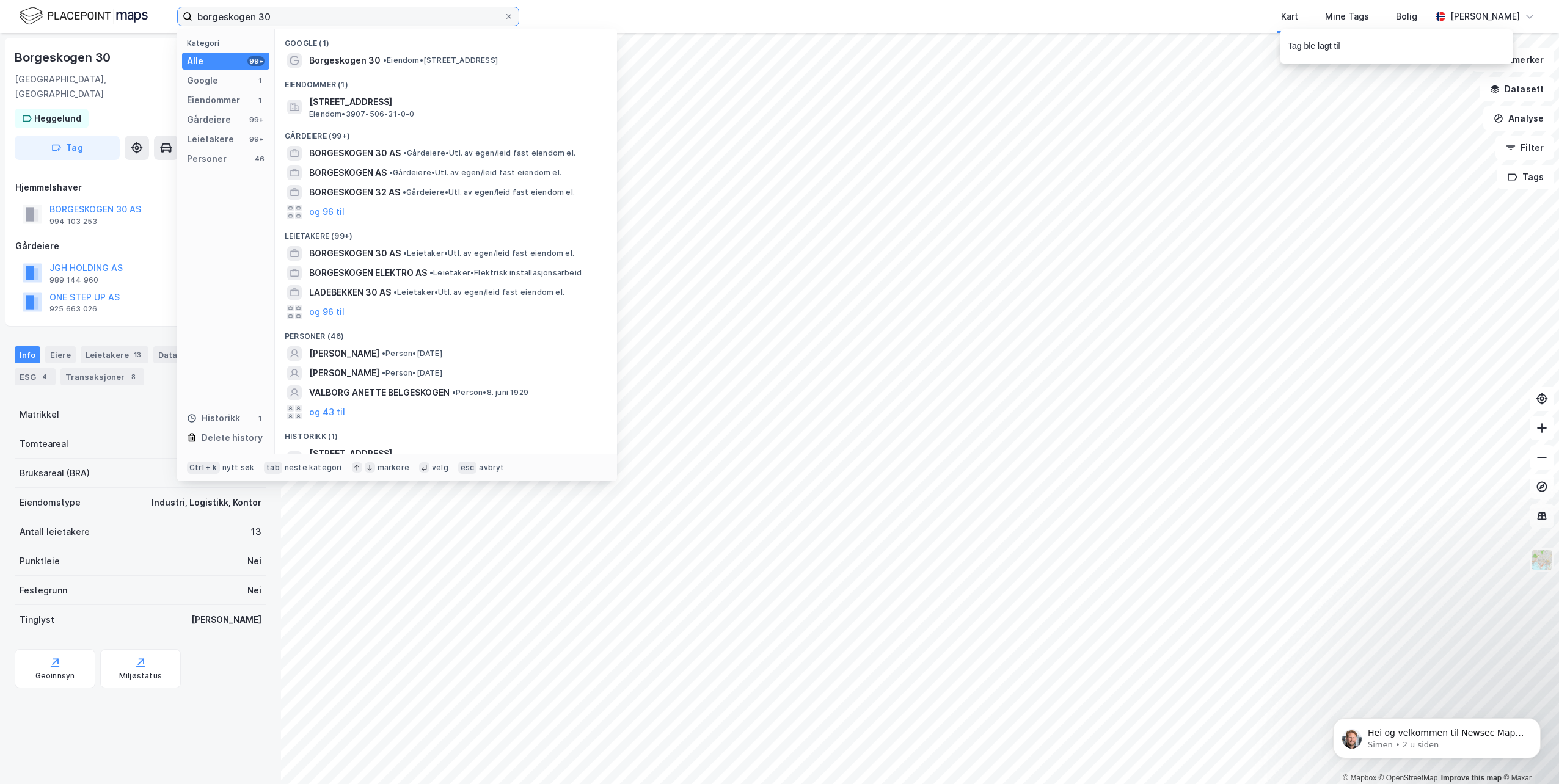
click at [275, 17] on input "borgeskogen 30" at bounding box center [348, 16] width 311 height 18
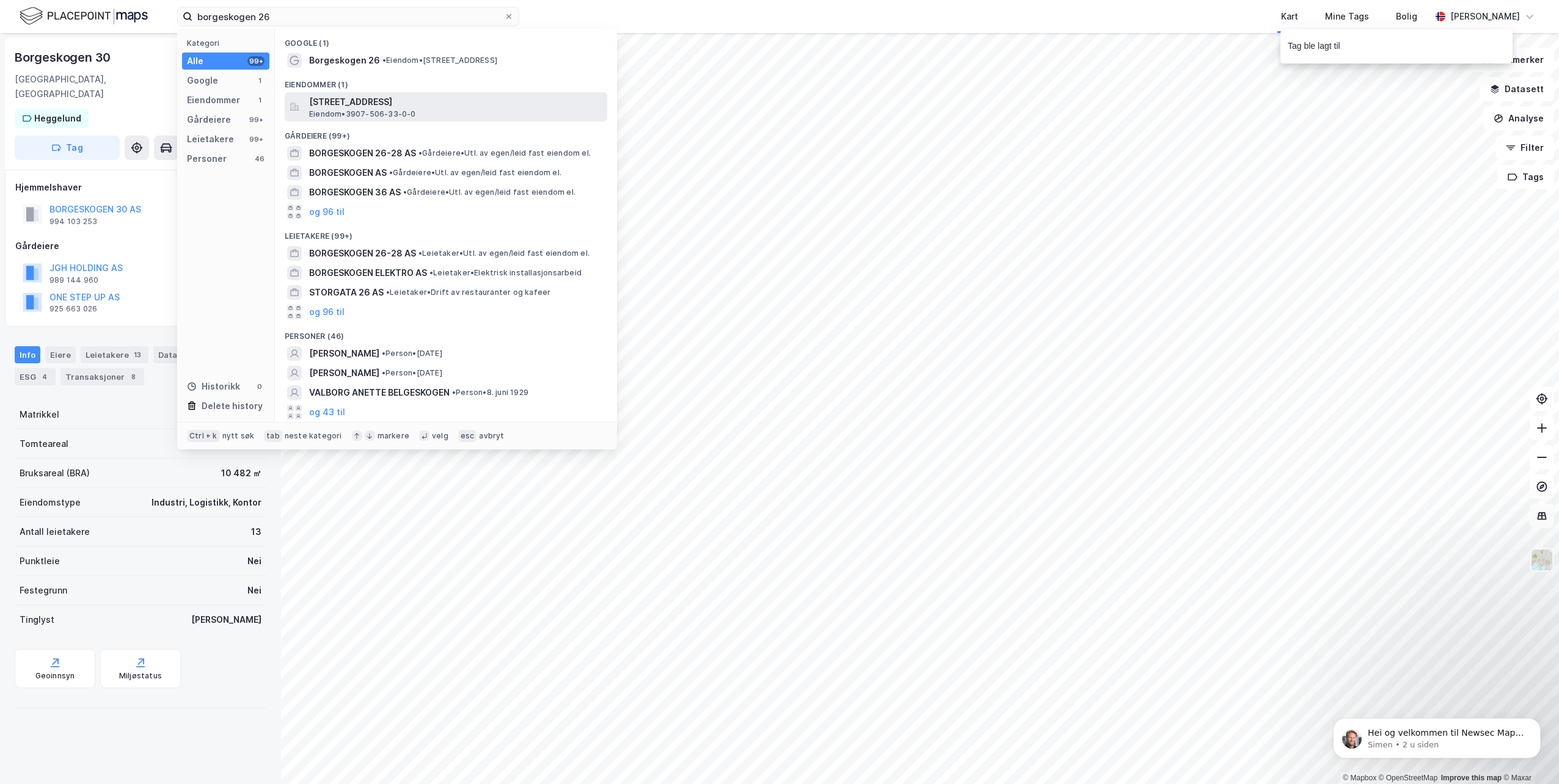
click at [358, 100] on span "[STREET_ADDRESS]" at bounding box center [456, 101] width 293 height 15
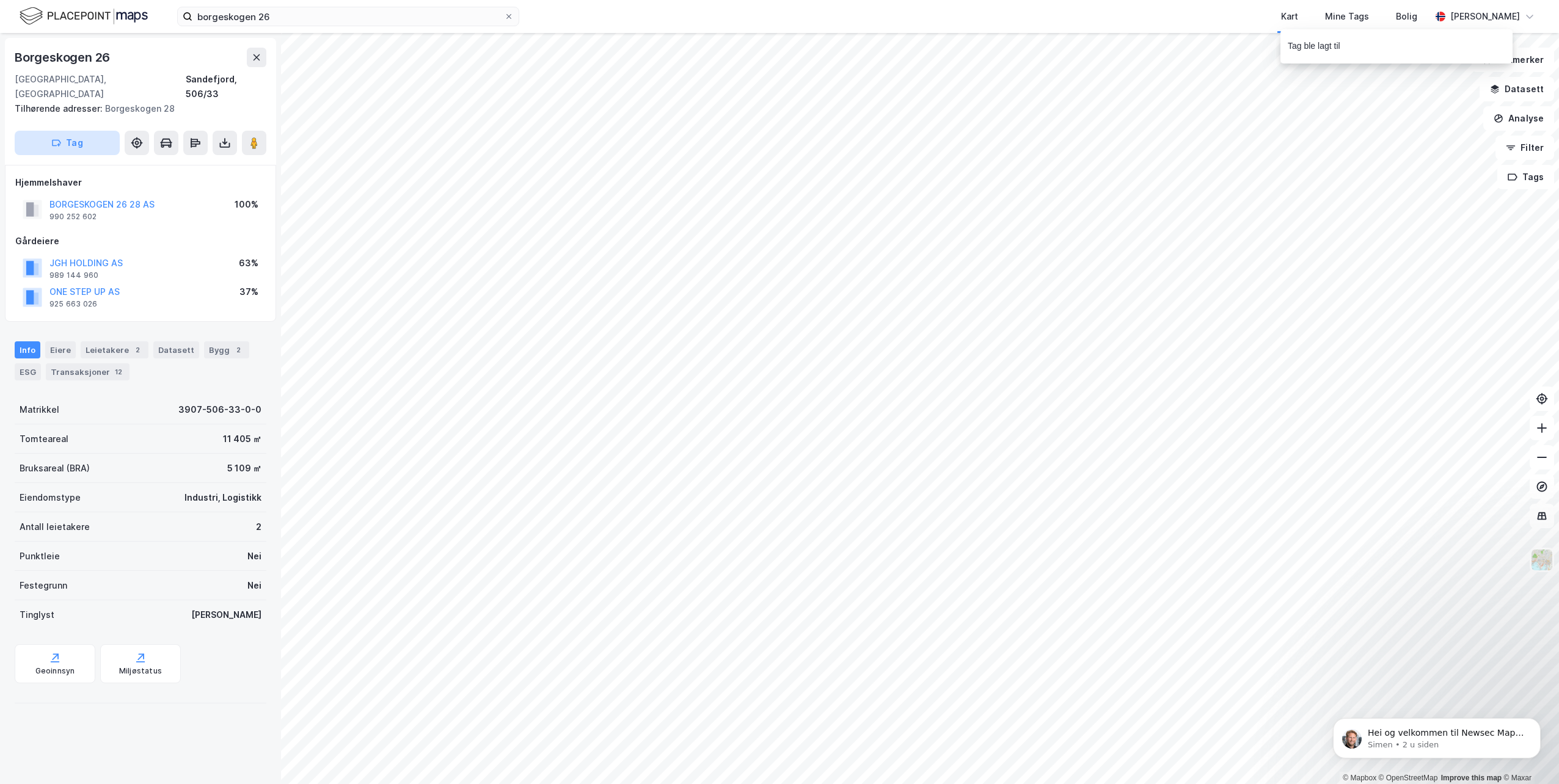
click at [70, 131] on button "Tag" at bounding box center [67, 143] width 105 height 24
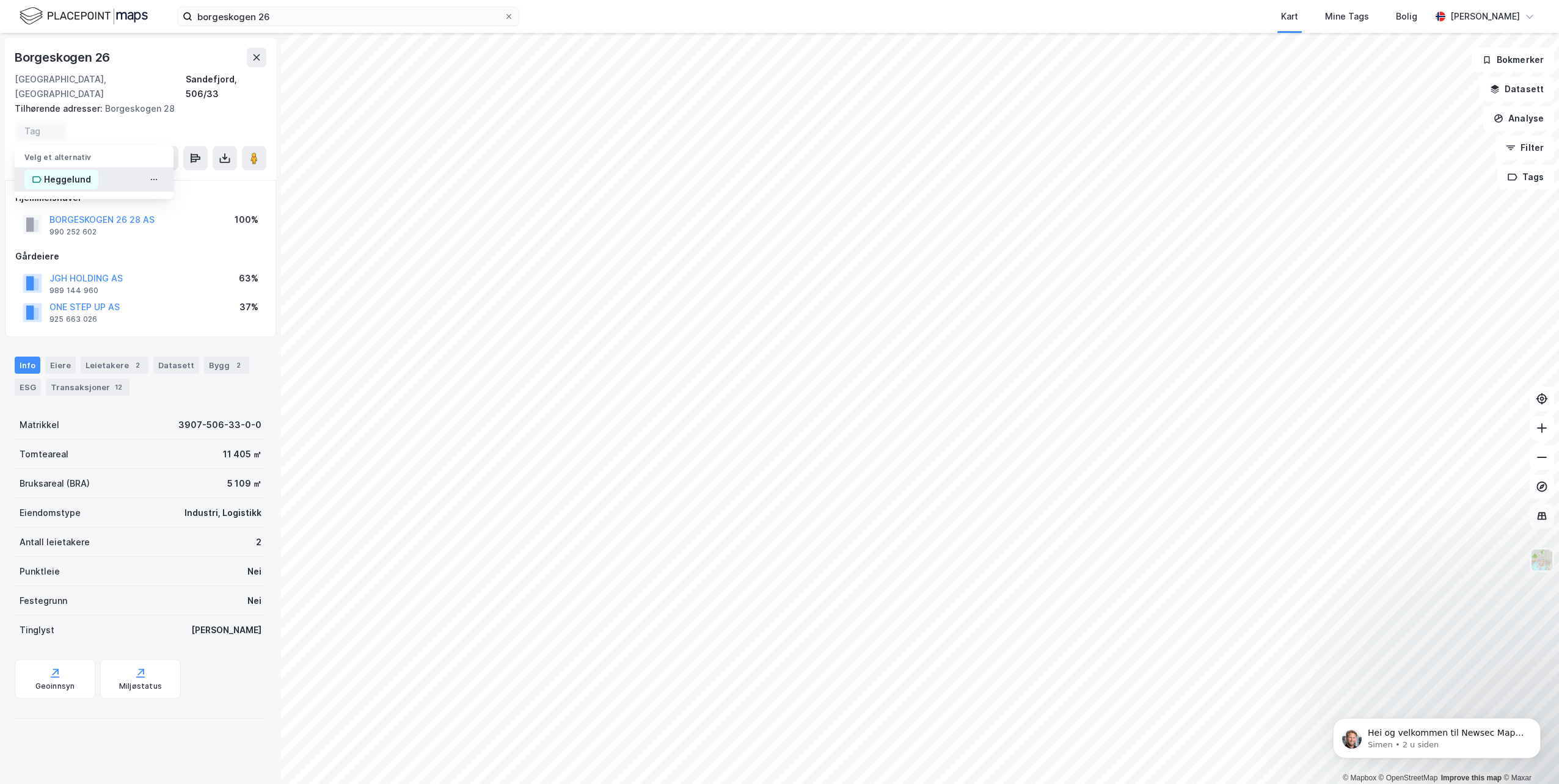
click at [69, 172] on div "Heggelund" at bounding box center [67, 179] width 47 height 15
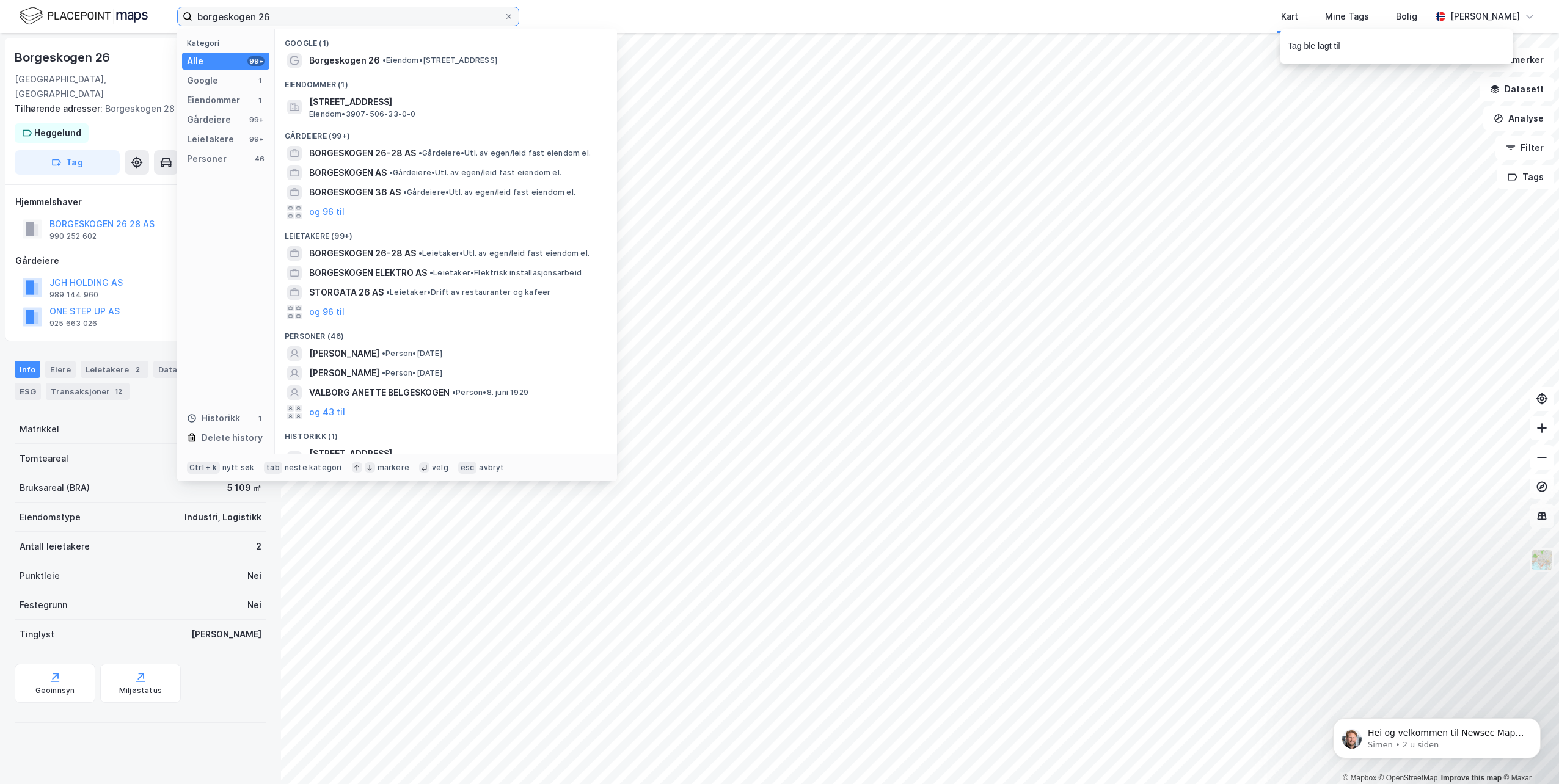
click at [310, 22] on input "borgeskogen 26" at bounding box center [348, 16] width 311 height 18
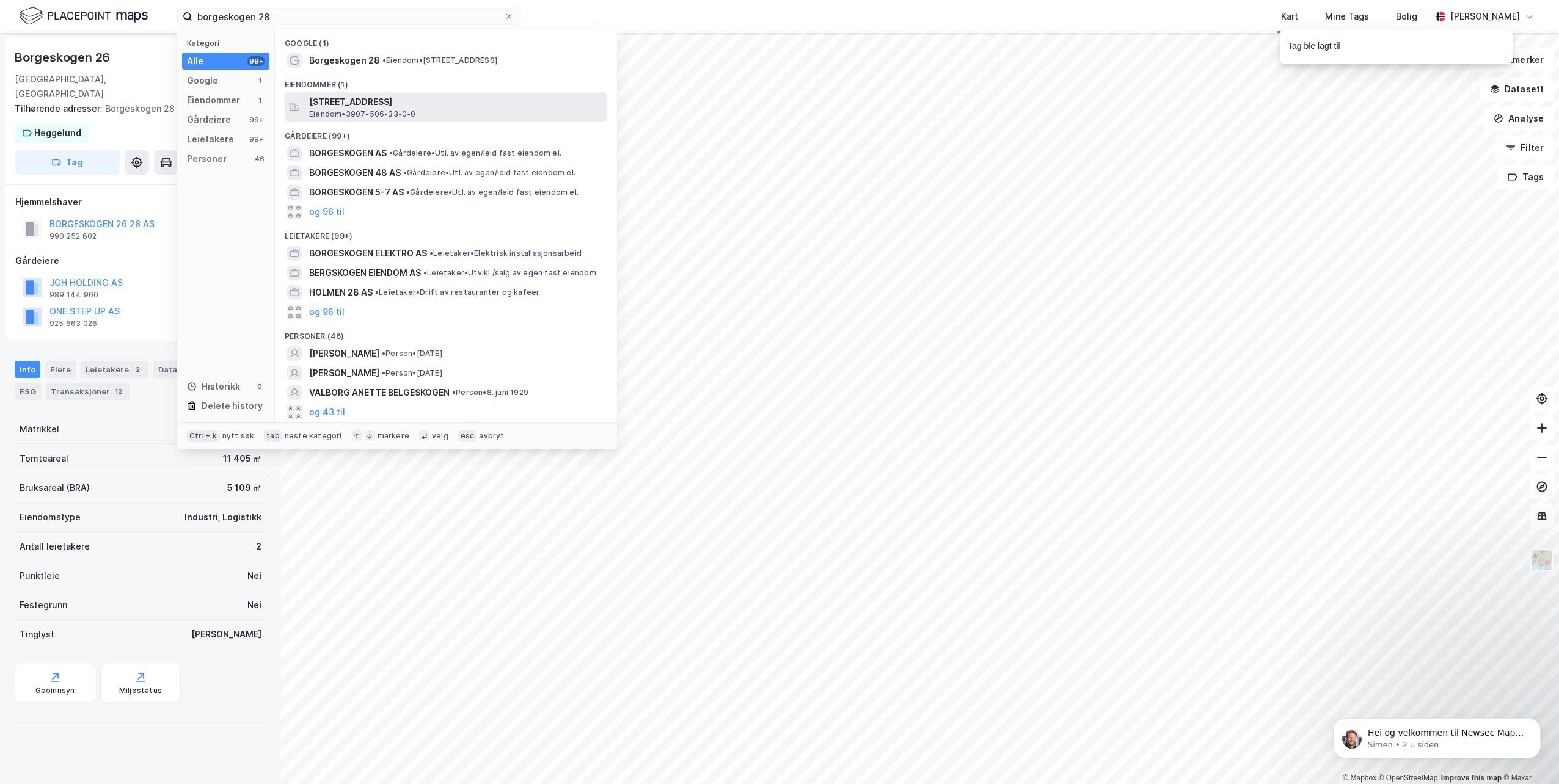
click at [366, 111] on span "Eiendom • 3907-506-33-0-0" at bounding box center [363, 114] width 107 height 10
drag, startPoint x: 304, startPoint y: 17, endPoint x: 141, endPoint y: 13, distance: 163.0
click at [141, 13] on div "borgeskogen 28 Kategori Alle 99+ Google 1 Eiendommer 1 Gårdeiere 99+ Leietakere…" at bounding box center [779, 17] width 1559 height 33
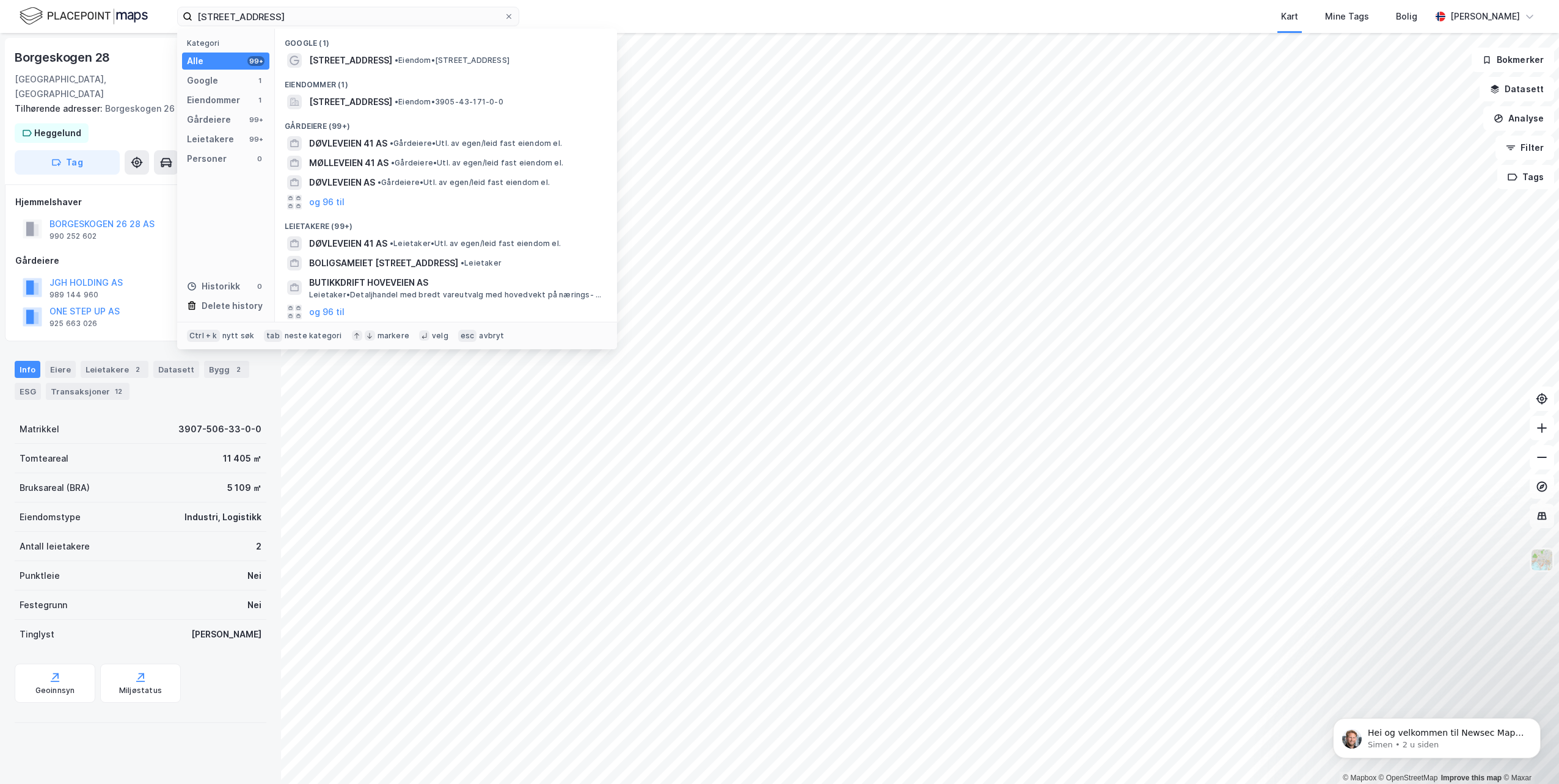
click at [402, 90] on div "Eiendommer (1)" at bounding box center [445, 80] width 342 height 22
click at [393, 98] on span "[STREET_ADDRESS]" at bounding box center [351, 101] width 83 height 15
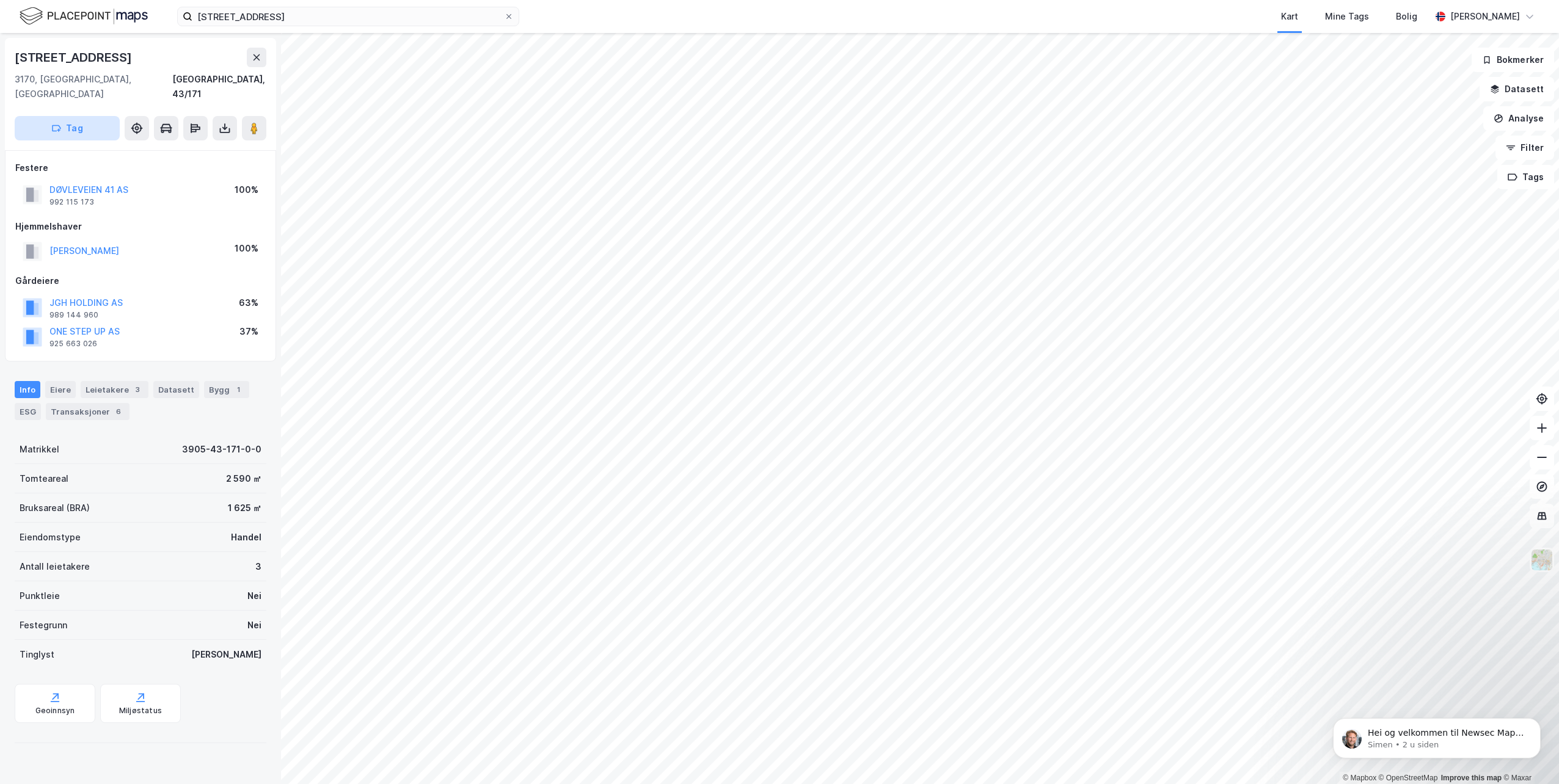
click at [87, 117] on button "Tag" at bounding box center [67, 128] width 105 height 24
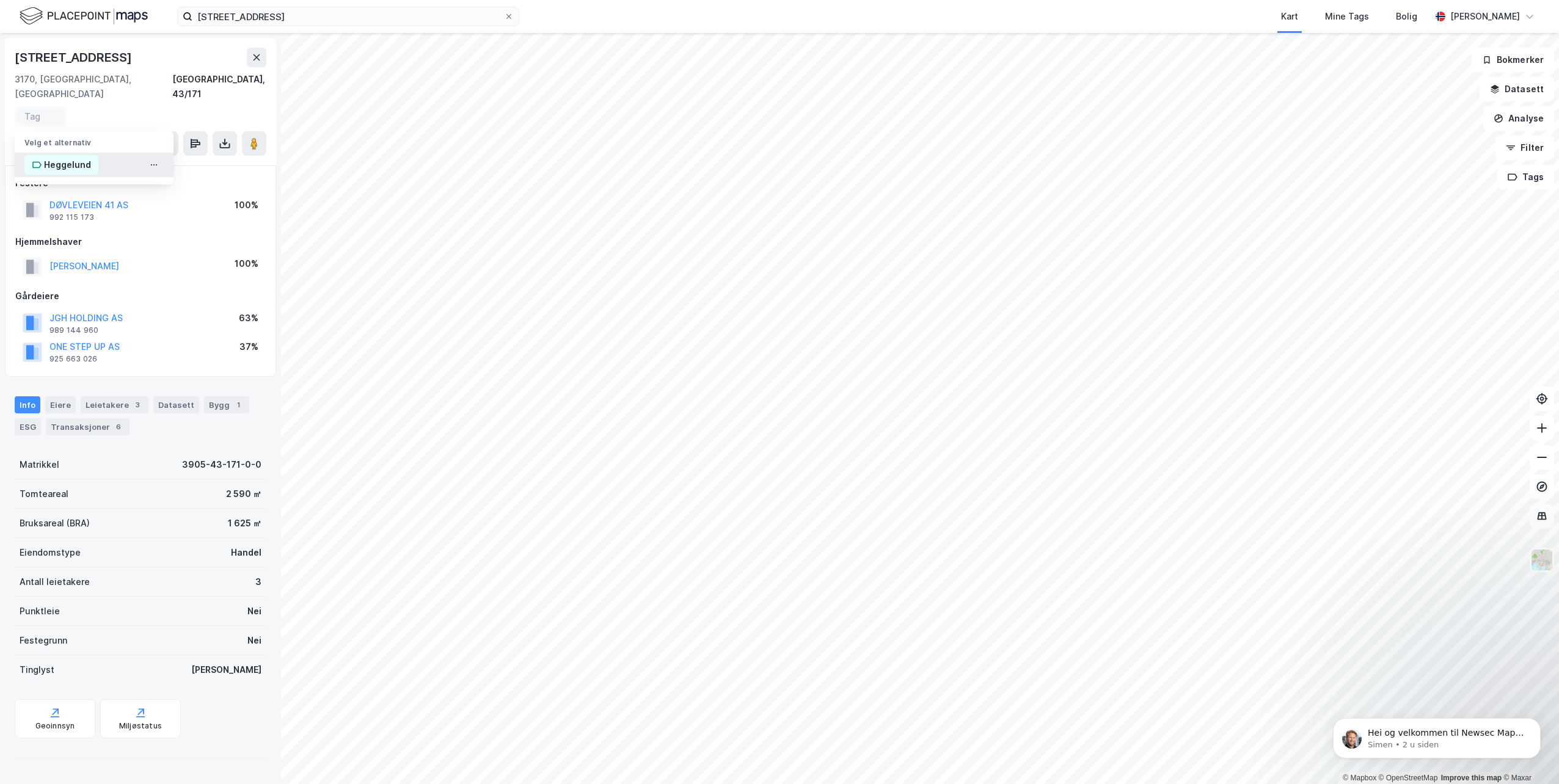
click at [77, 157] on div "Heggelund" at bounding box center [67, 164] width 47 height 15
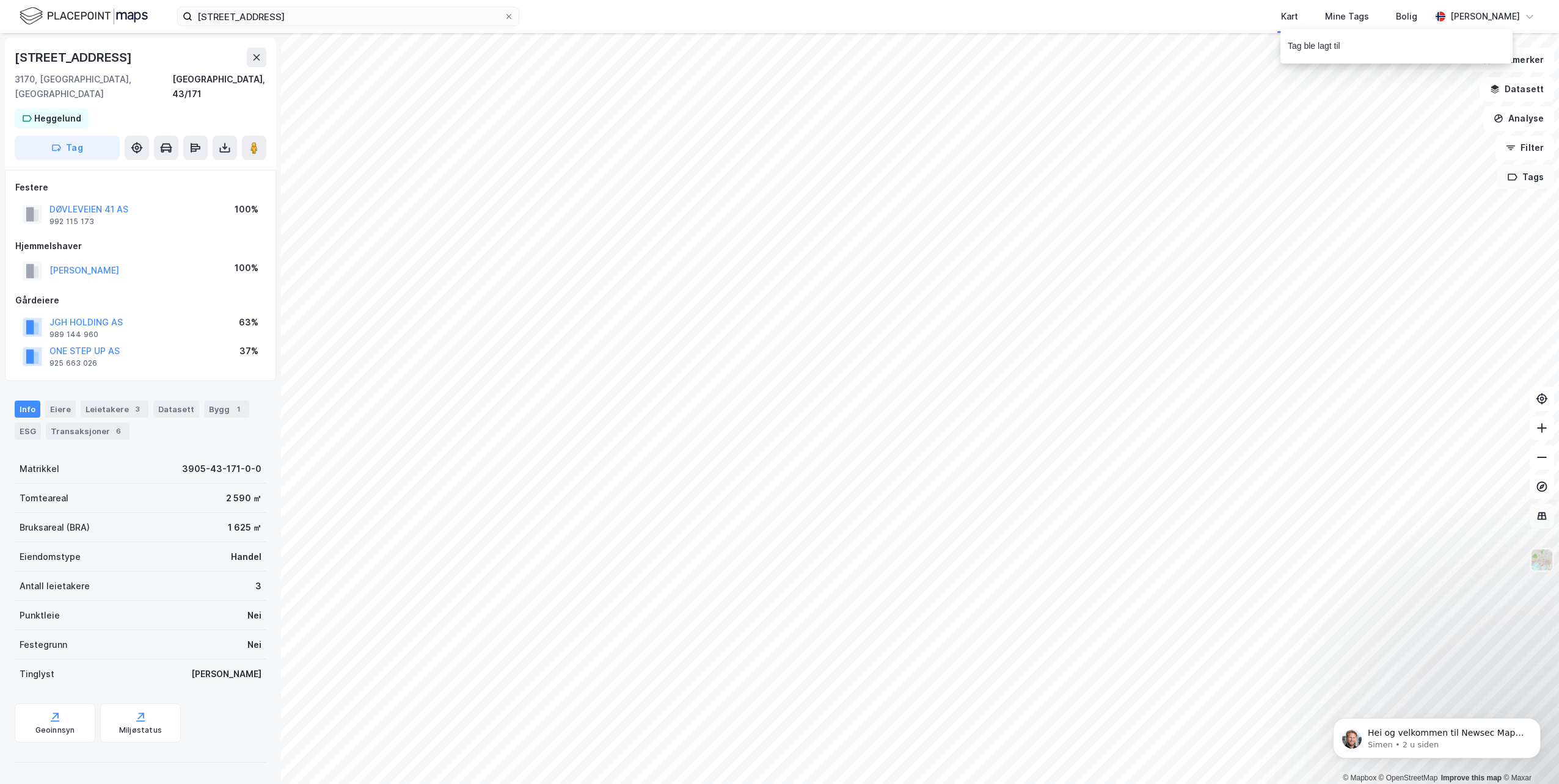
click at [1536, 183] on button "Tags" at bounding box center [1525, 177] width 57 height 24
click at [1378, 208] on div "Heggelund ( 8 )" at bounding box center [1395, 210] width 116 height 10
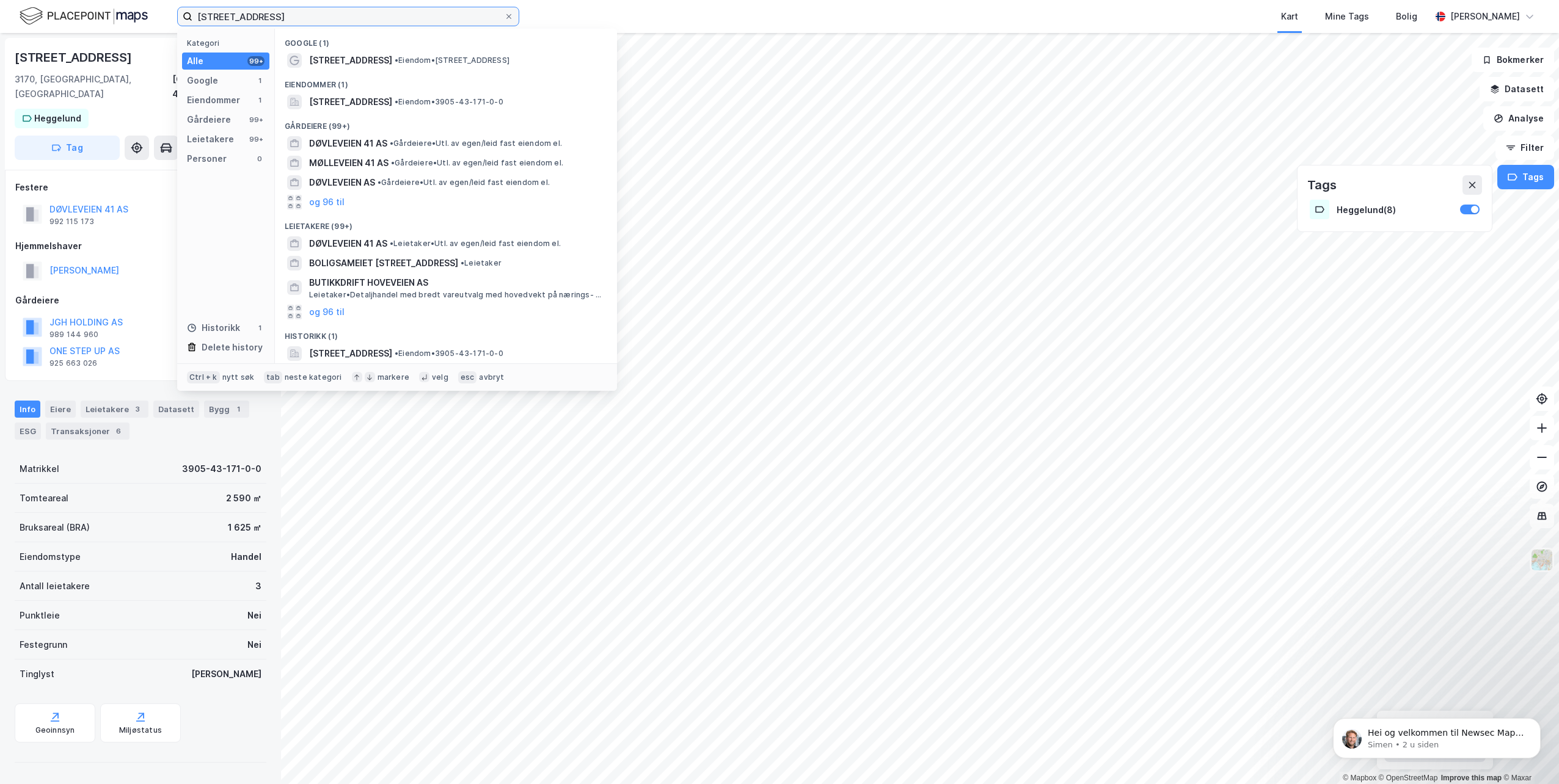
drag, startPoint x: 281, startPoint y: 19, endPoint x: 70, endPoint y: 18, distance: 211.0
click at [70, 18] on div "døvleveien 41 Kategori Alle 99+ Google 1 Eiendommer 1 Gårdeiere 99+ Leietakere …" at bounding box center [779, 17] width 1559 height 33
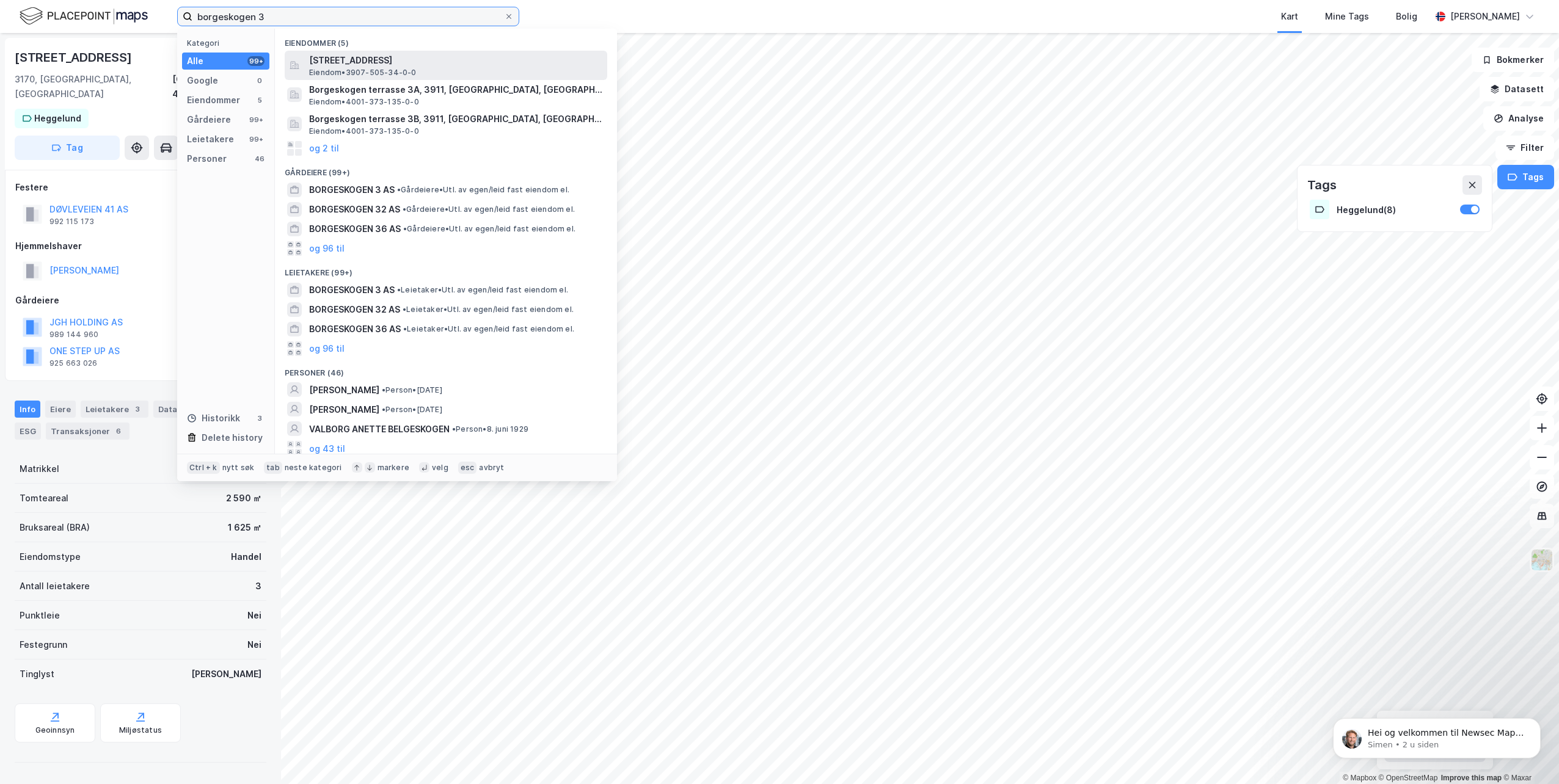
type input "borgeskogen 3"
click at [473, 59] on span "[STREET_ADDRESS]" at bounding box center [456, 60] width 293 height 15
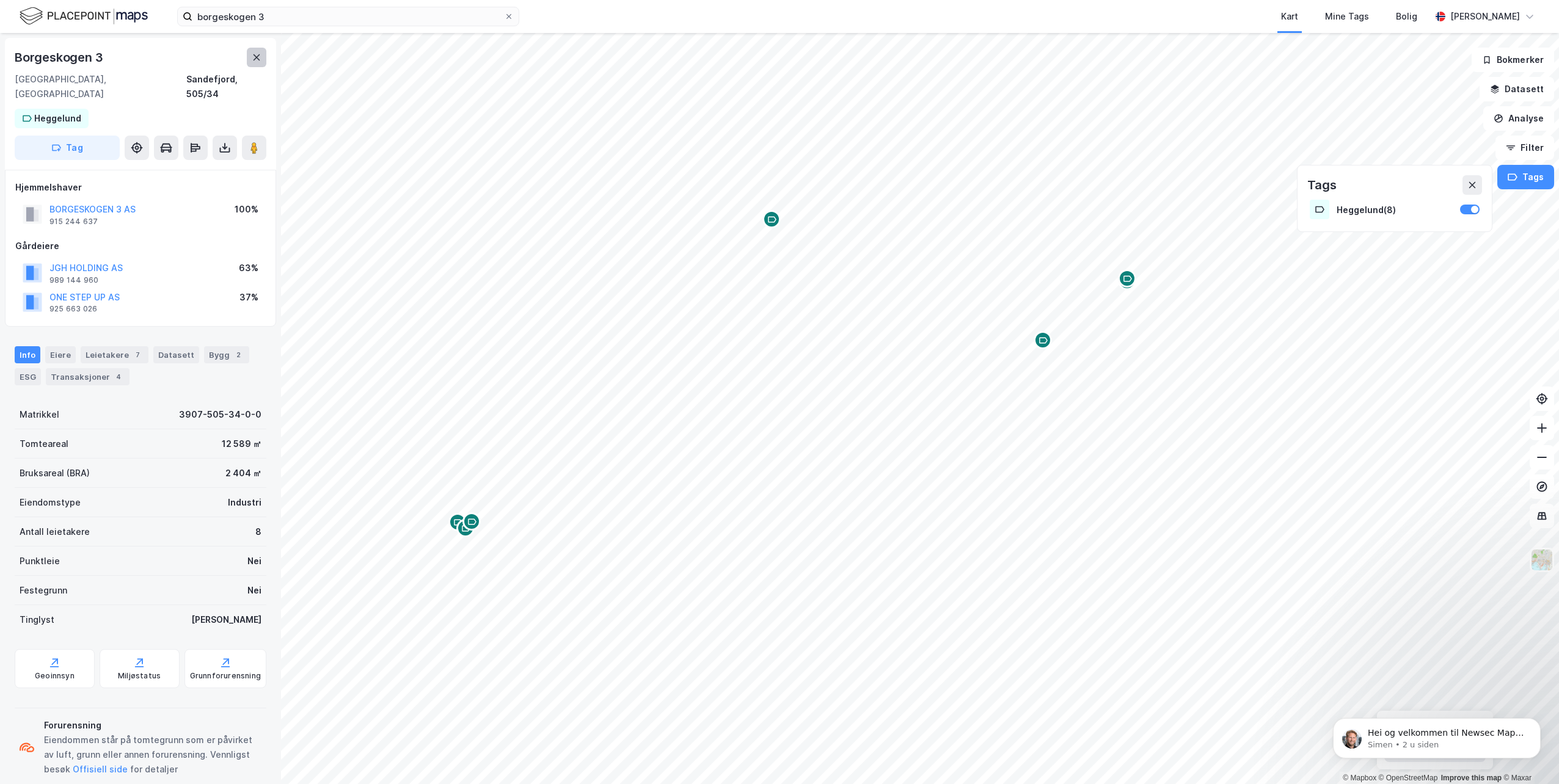
click at [261, 56] on button at bounding box center [256, 57] width 19 height 19
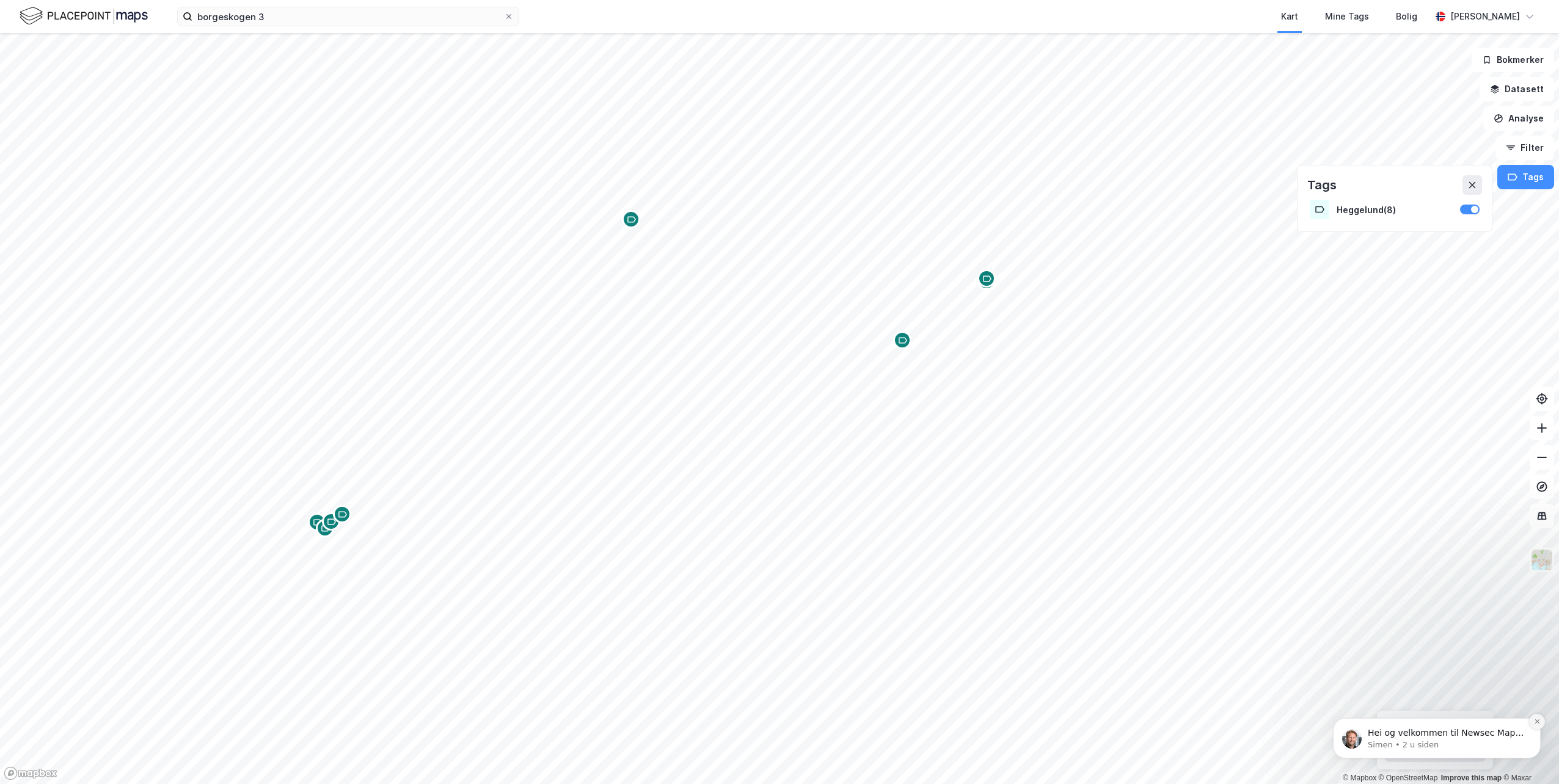
click at [1535, 725] on icon "Dismiss notification" at bounding box center [1537, 722] width 7 height 7
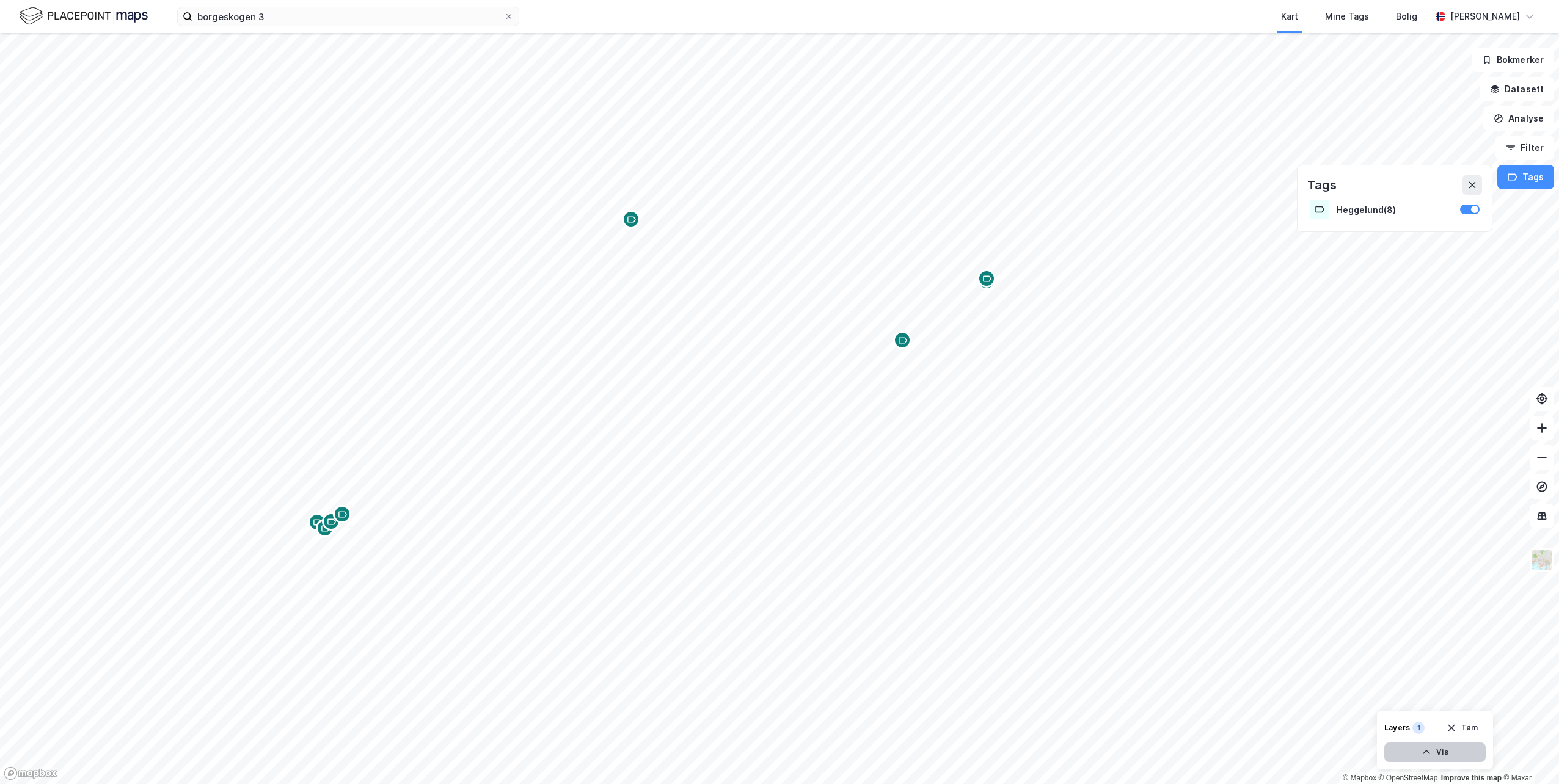
click at [1442, 753] on button "Vis" at bounding box center [1435, 753] width 101 height 19
click at [1542, 517] on icon at bounding box center [1542, 516] width 12 height 12
click at [1515, 151] on icon "button" at bounding box center [1510, 147] width 10 height 10
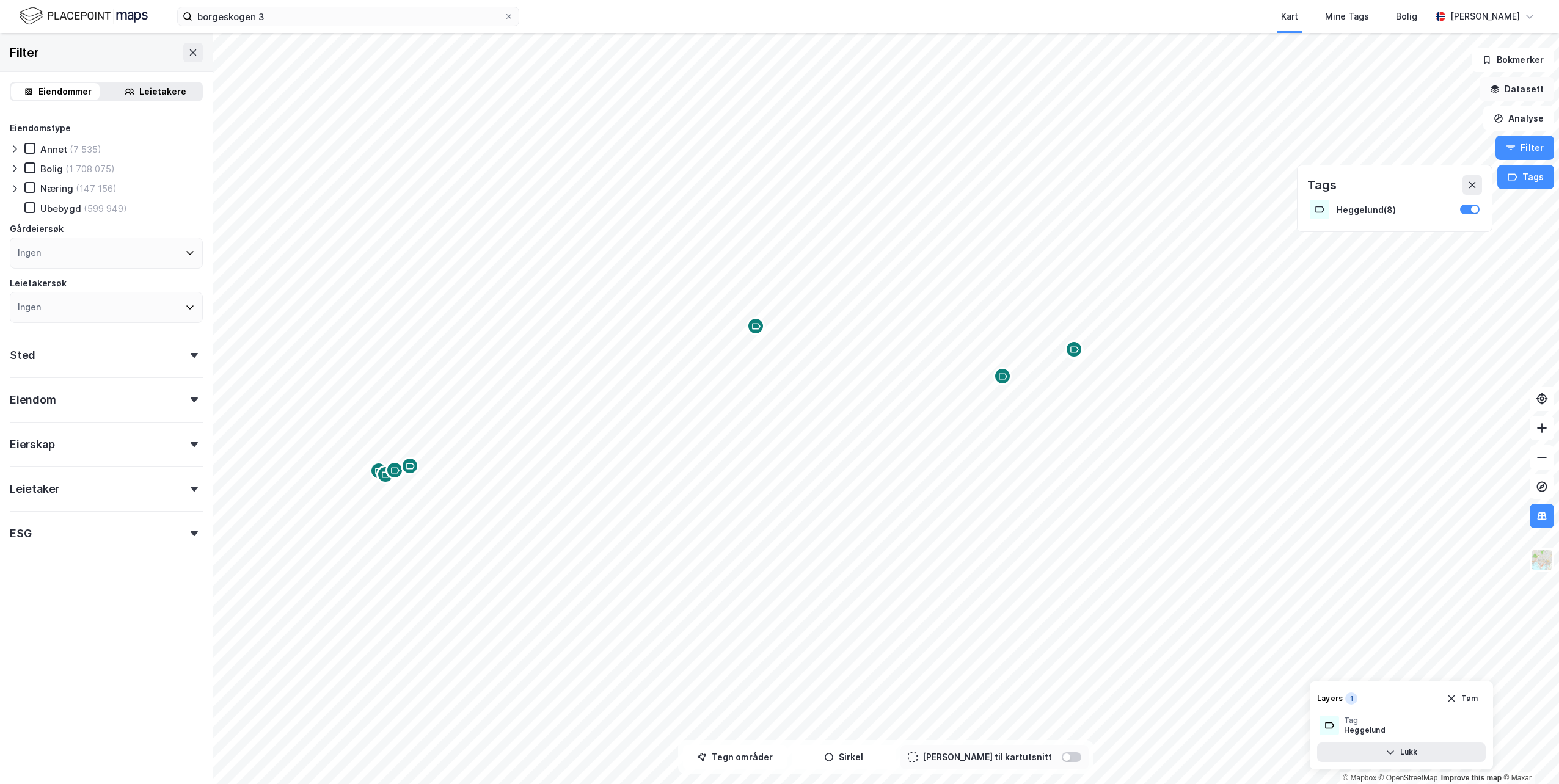
click at [1509, 87] on button "Datasett" at bounding box center [1516, 89] width 74 height 24
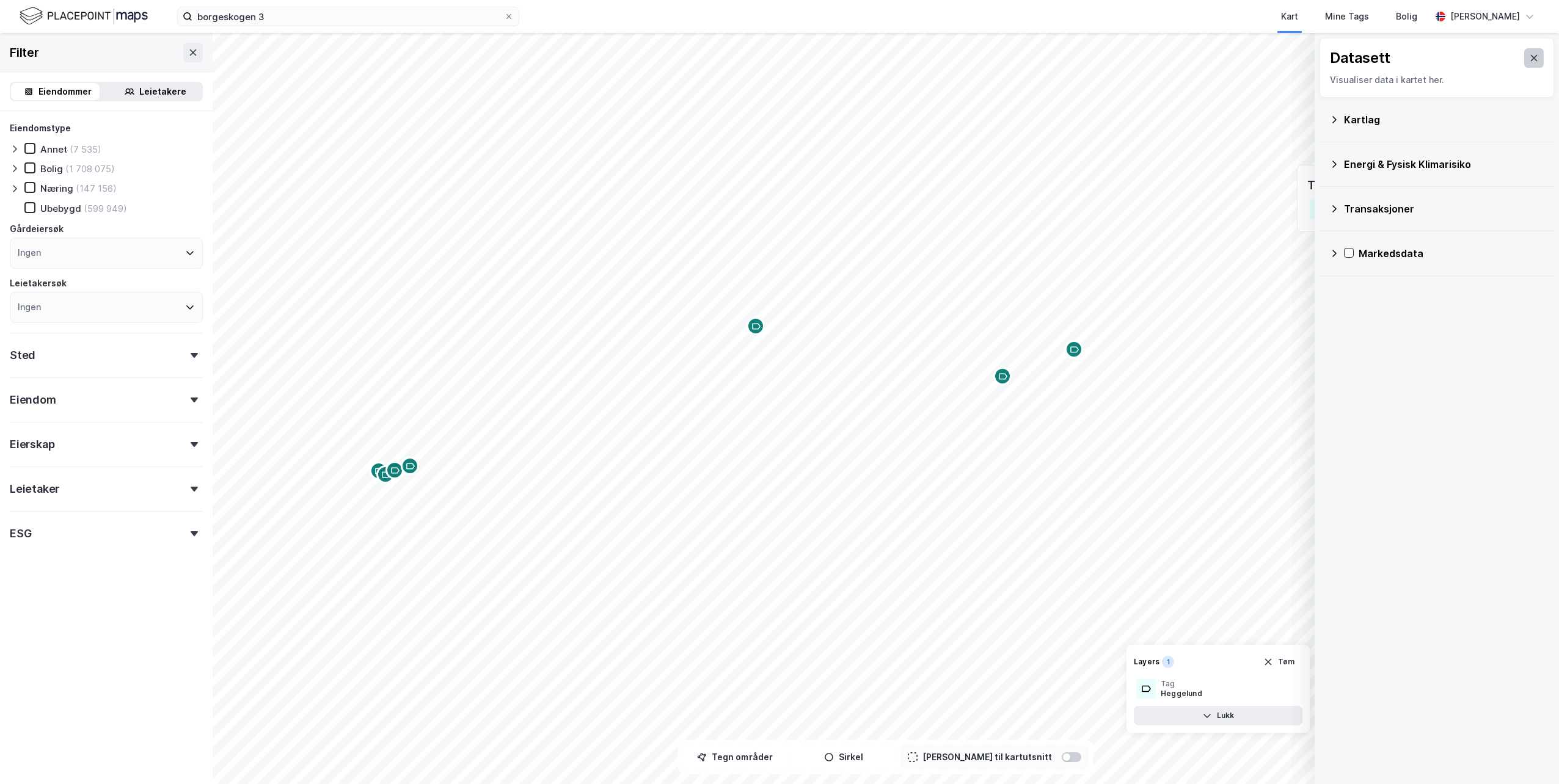
click at [1524, 58] on button at bounding box center [1534, 58] width 19 height 19
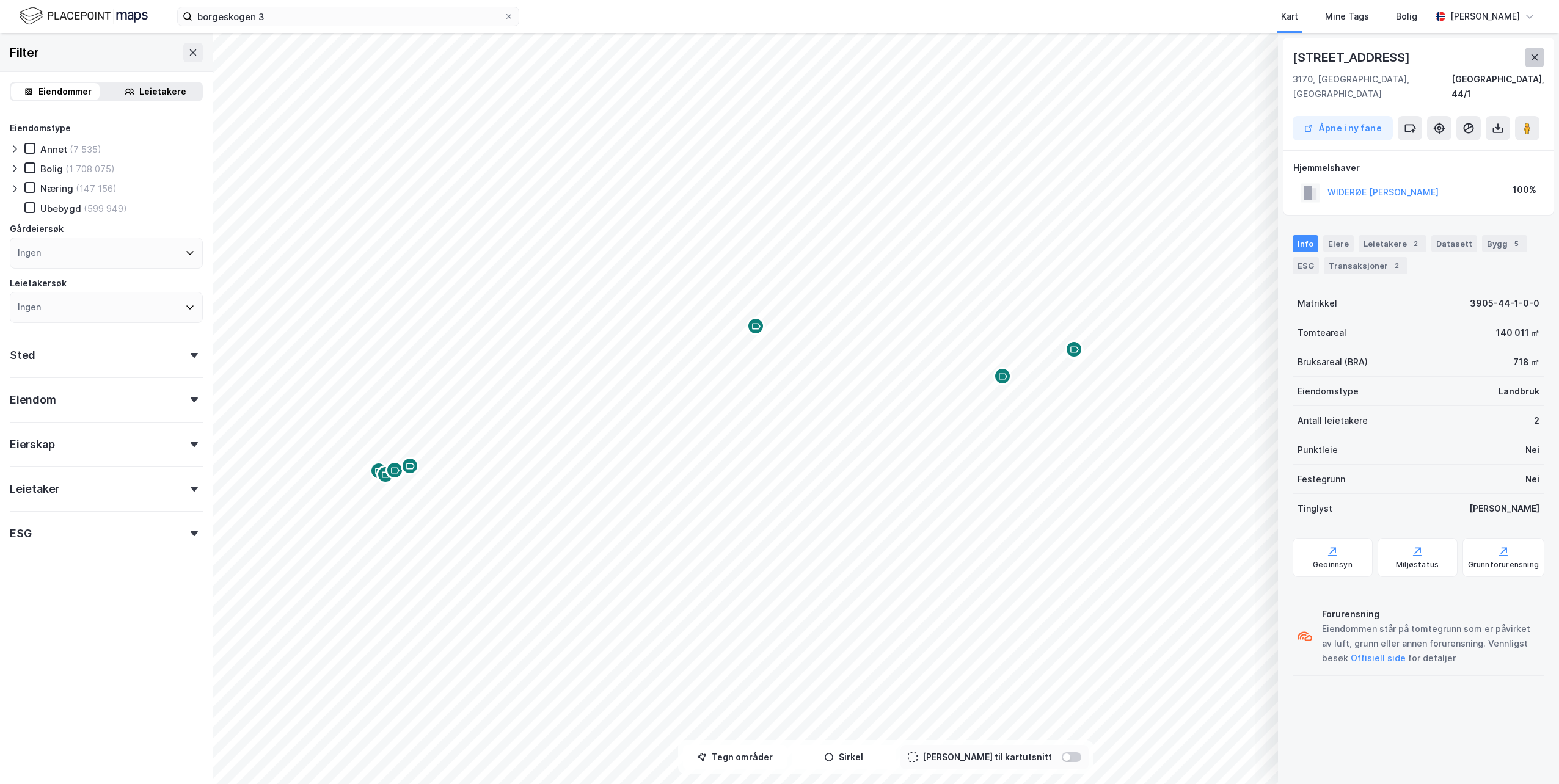
click at [1533, 59] on icon at bounding box center [1535, 57] width 7 height 6
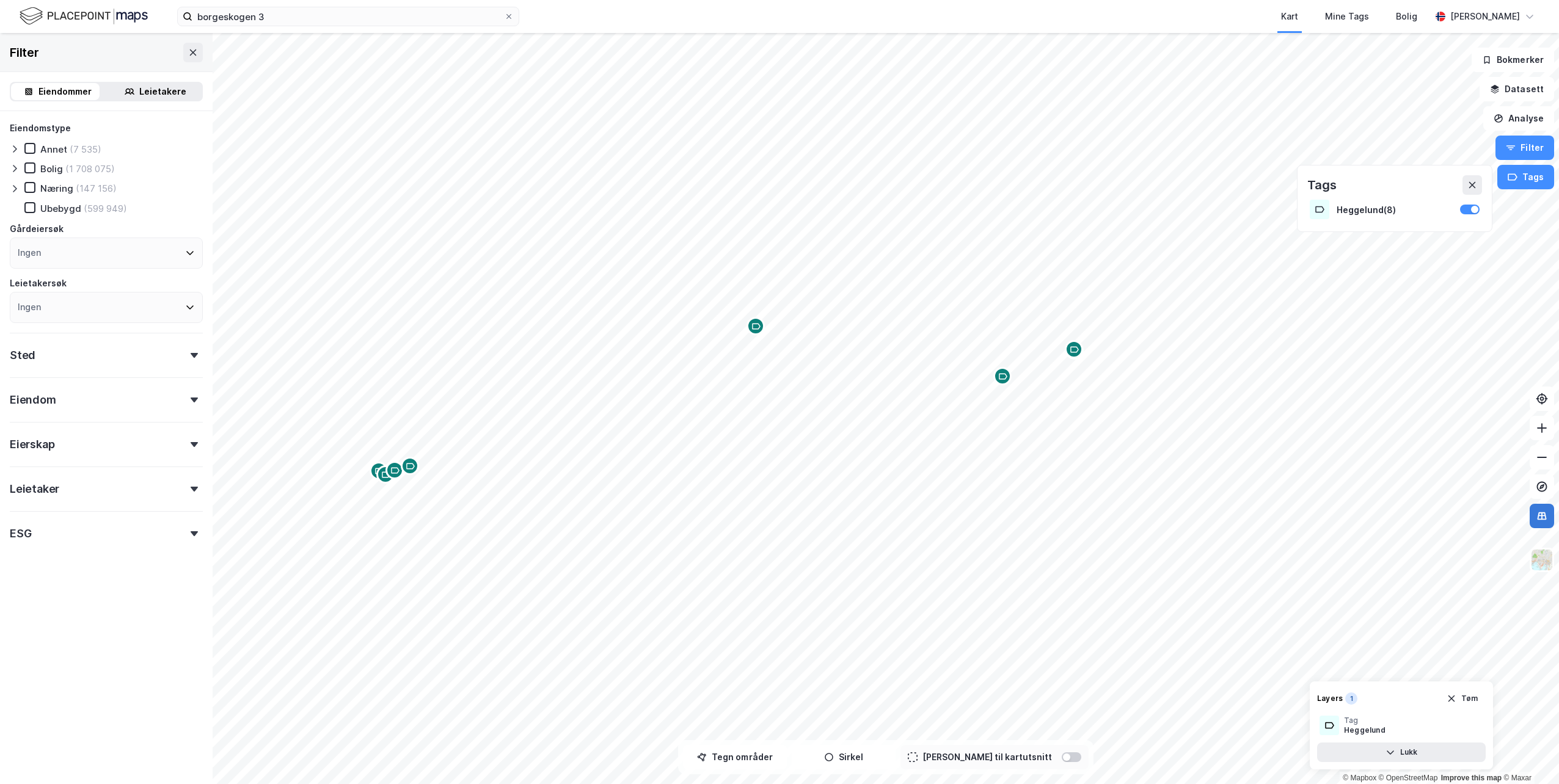
click at [1542, 514] on icon at bounding box center [1542, 516] width 1 height 7
